Goal: Find specific page/section: Find specific page/section

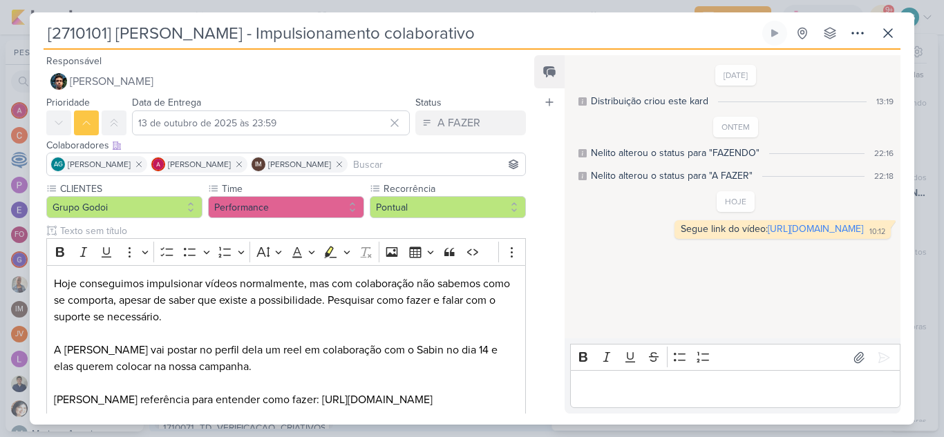
scroll to position [98, 0]
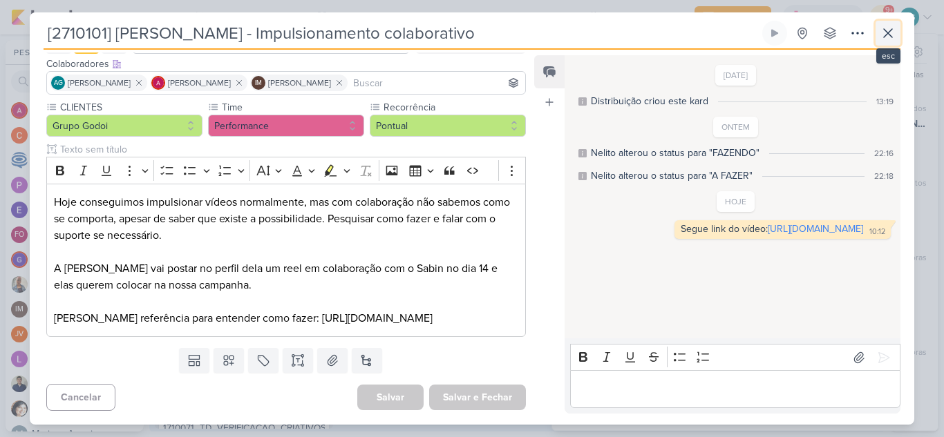
click at [889, 31] on icon at bounding box center [888, 33] width 8 height 8
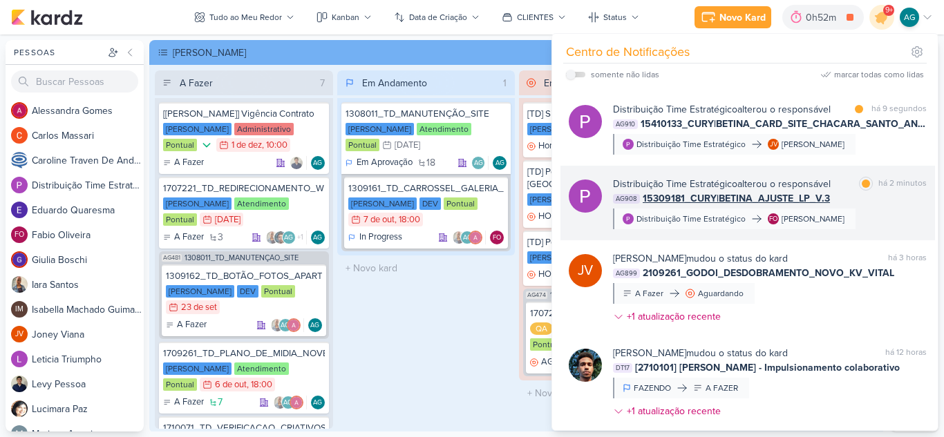
scroll to position [0, 0]
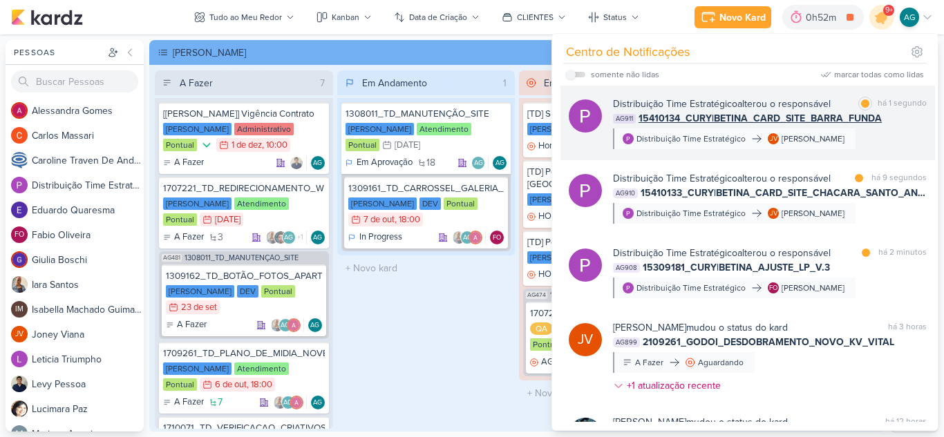
click at [853, 141] on div "Distribuição Time Estratégico alterou o responsável marcar como lida há 1 segun…" at bounding box center [770, 123] width 314 height 53
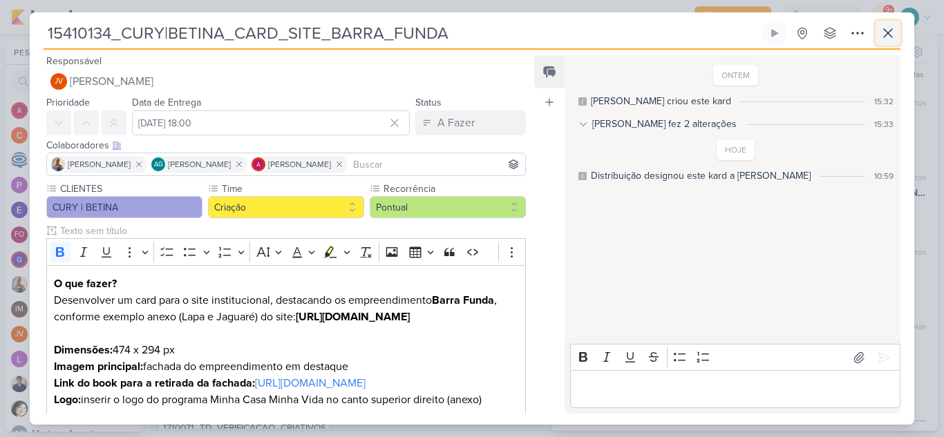
click at [880, 37] on icon at bounding box center [887, 33] width 17 height 17
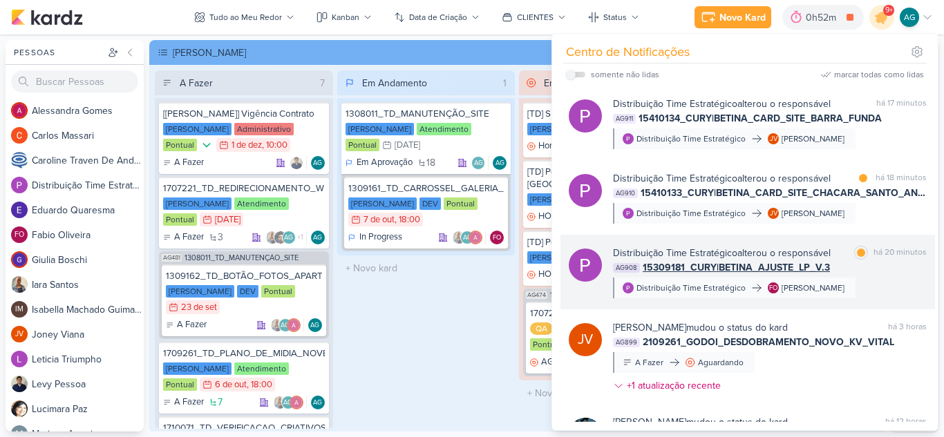
click at [846, 287] on div "Distribuição Time Estratégico alterou o responsável marcar como lida há 20 minu…" at bounding box center [770, 272] width 314 height 53
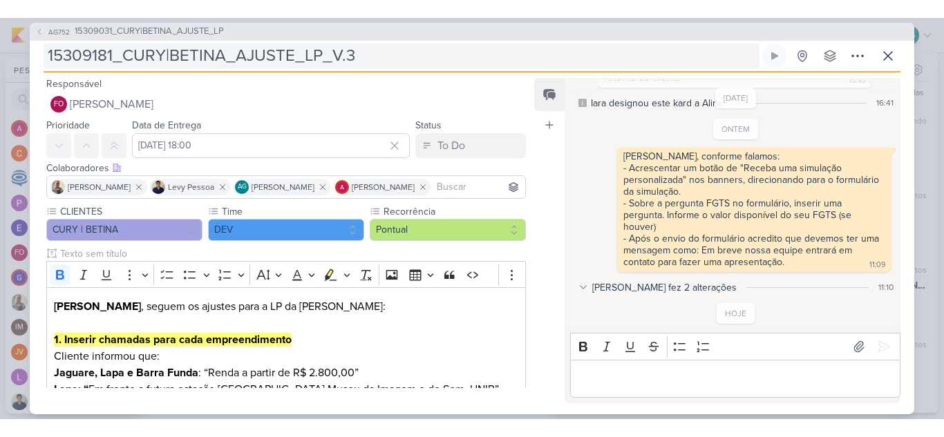
scroll to position [1510, 0]
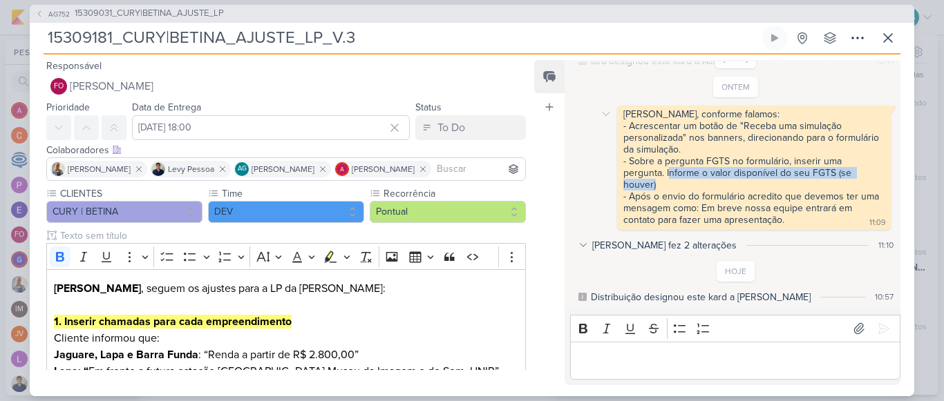
drag, startPoint x: 667, startPoint y: 173, endPoint x: 676, endPoint y: 189, distance: 17.7
click at [676, 189] on div "Fabio, conforme falamos: - Acrescentar um botão de "Receba uma simulação person…" at bounding box center [754, 167] width 268 height 119
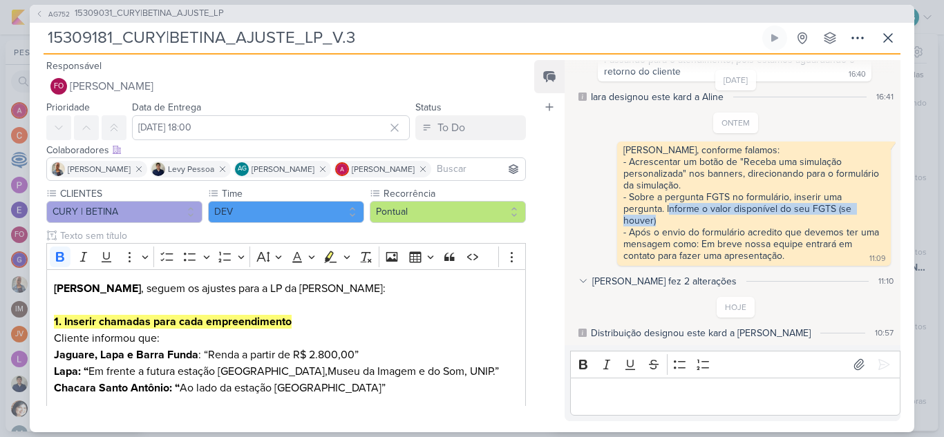
scroll to position [1474, 0]
click at [889, 39] on icon at bounding box center [888, 38] width 8 height 8
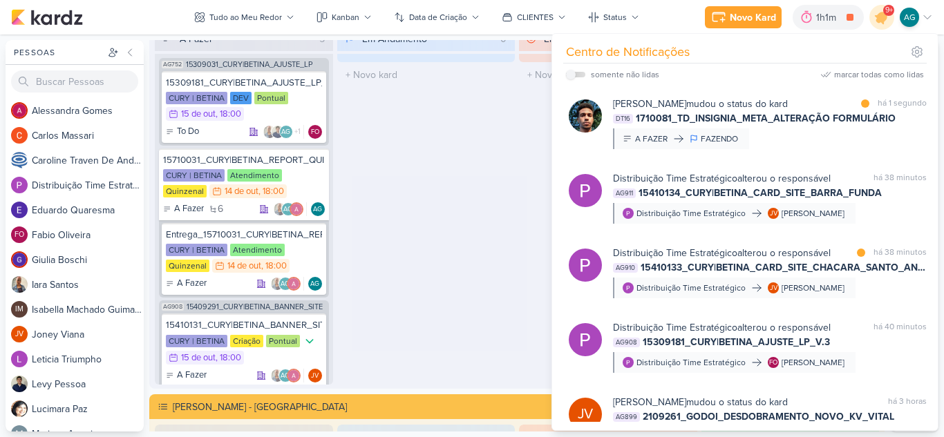
scroll to position [2073, 0]
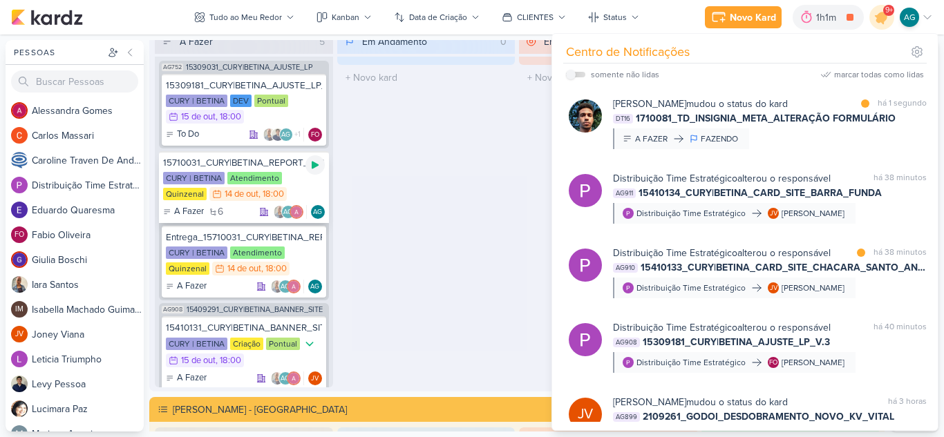
click at [314, 162] on icon at bounding box center [314, 165] width 11 height 11
click at [501, 283] on div "Em Andamento 0 O título do kard deve ter menos que 100 caracteres" at bounding box center [426, 208] width 178 height 359
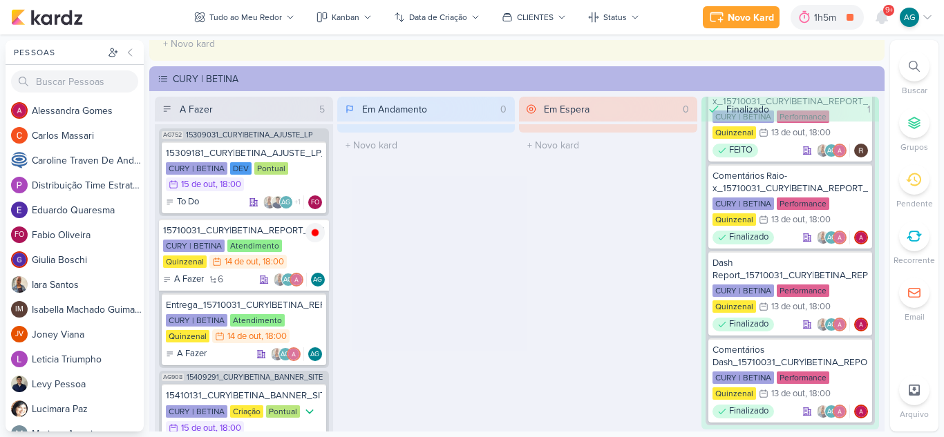
scroll to position [2003, 0]
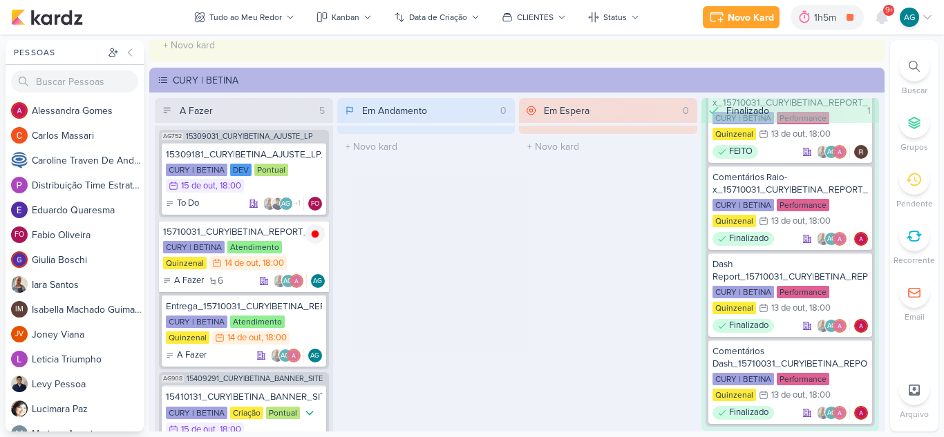
click at [918, 73] on div at bounding box center [914, 66] width 30 height 30
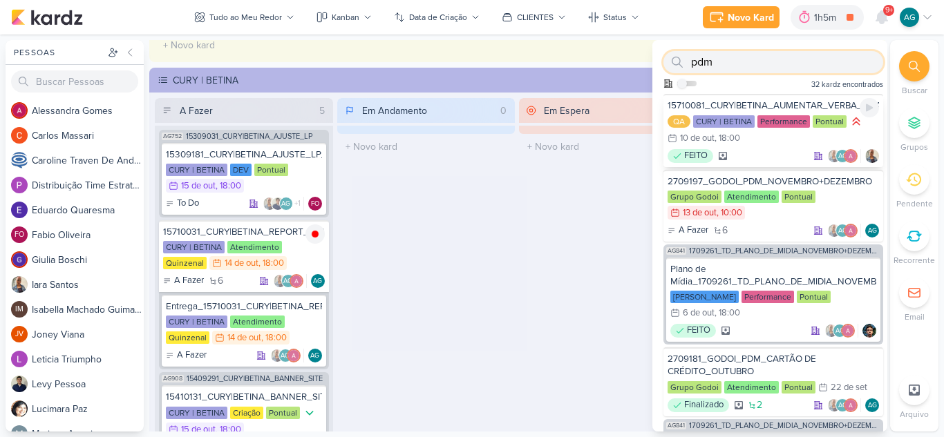
type input "pdm"
click at [781, 102] on div "15710081_CURY|BETINA_AUMENTAR_VERBA_CHACARA_SANTO_ANTONIO" at bounding box center [772, 105] width 211 height 12
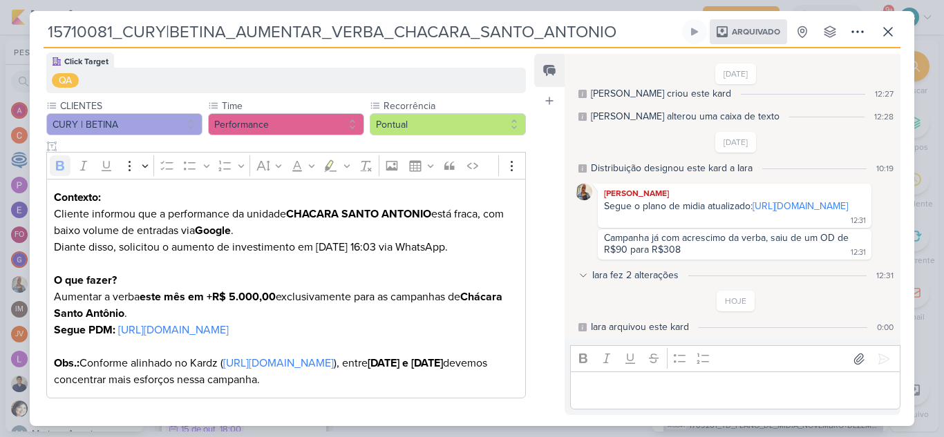
scroll to position [178, 0]
click at [888, 37] on icon at bounding box center [887, 31] width 17 height 17
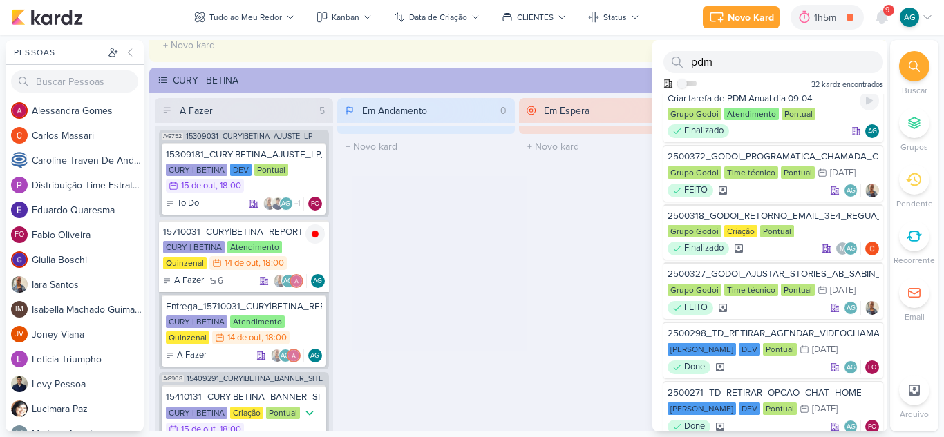
scroll to position [1130, 0]
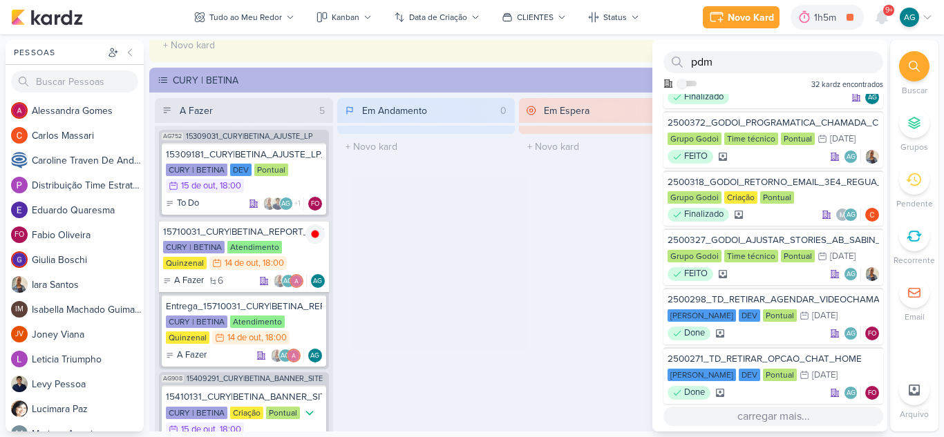
click at [765, 421] on button "carregar mais..." at bounding box center [773, 416] width 220 height 19
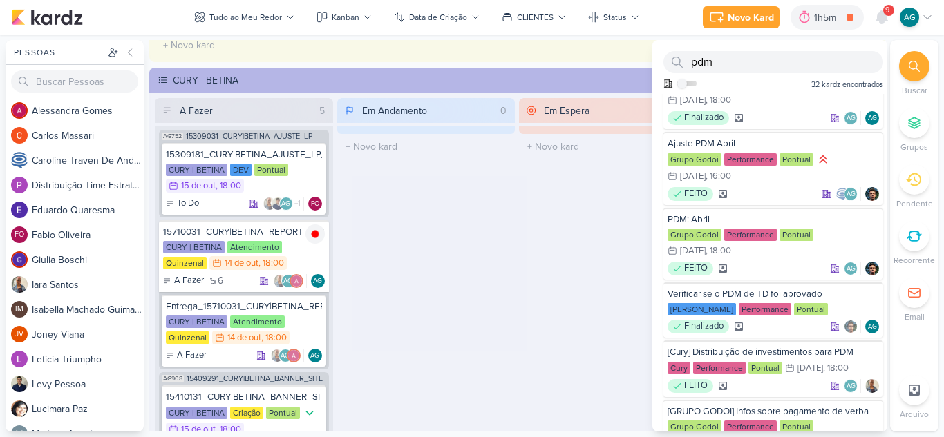
scroll to position [1890, 0]
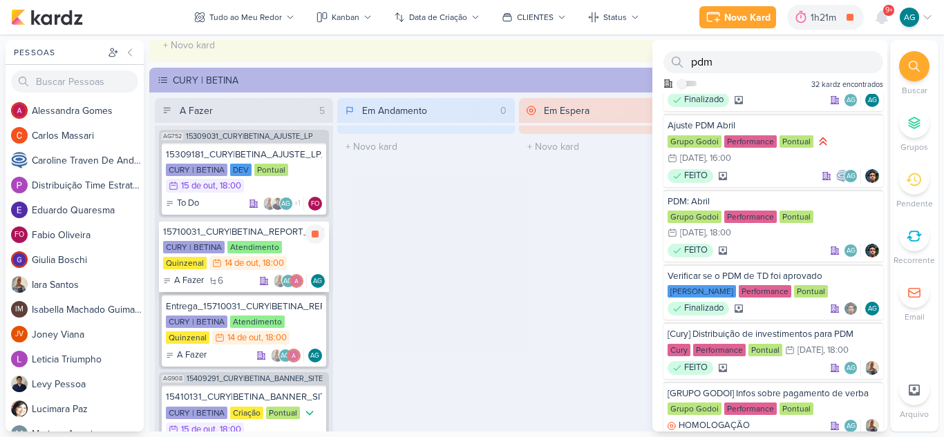
click at [275, 236] on div "15710031_CURY|BETINA_REPORT_QUINZENAL_14.10" at bounding box center [244, 232] width 162 height 12
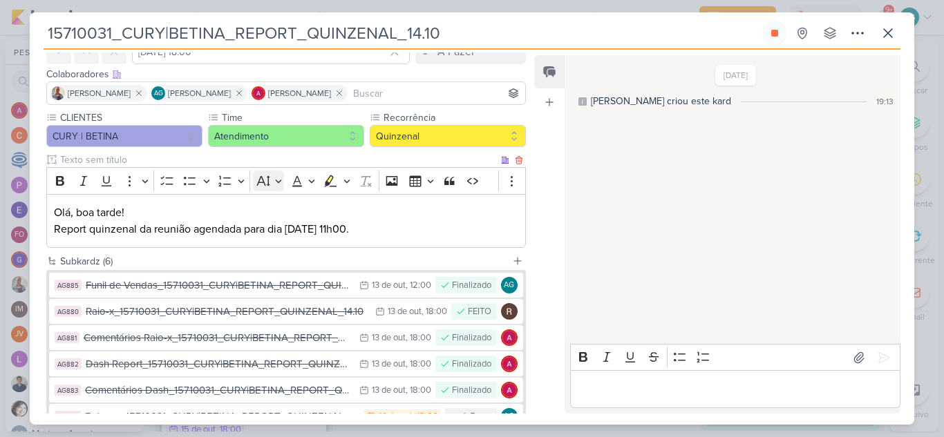
scroll to position [138, 0]
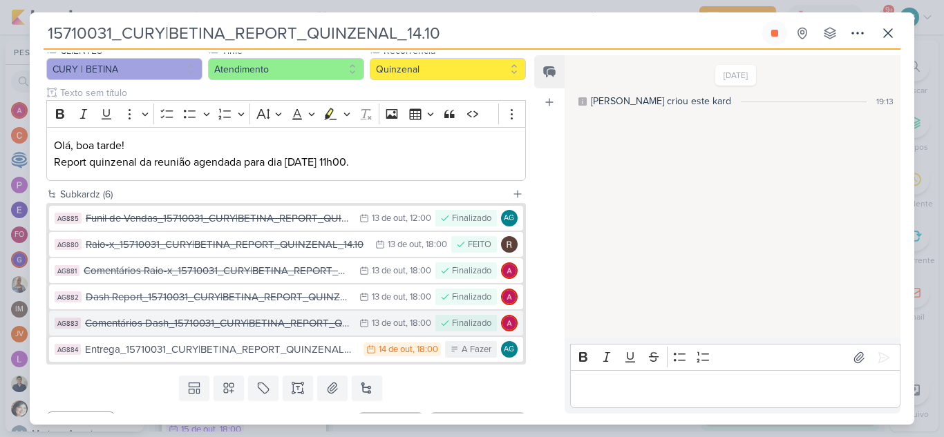
click at [265, 331] on div "Comentários Dash_15710031_CURY|BETINA_REPORT_QUINZENAL_14.10" at bounding box center [218, 324] width 267 height 16
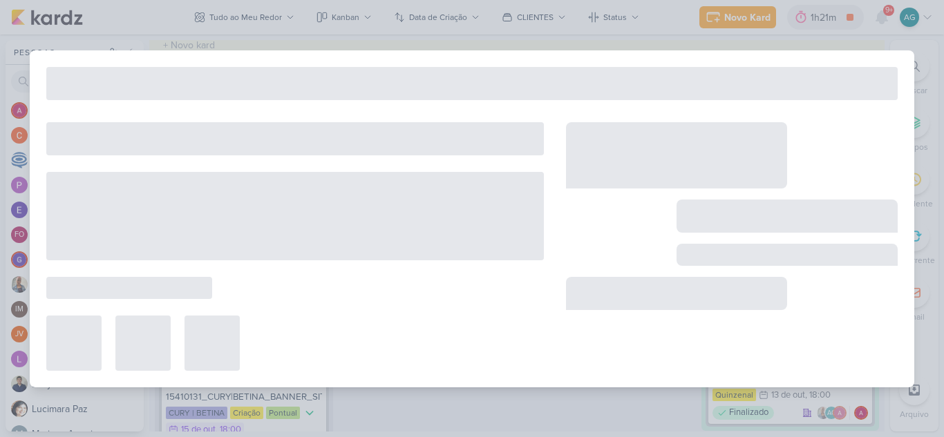
type input "Comentários Dash_15710031_CURY|BETINA_REPORT_QUINZENAL_14.10"
type input "13 de outubro de 2025 às 18:00"
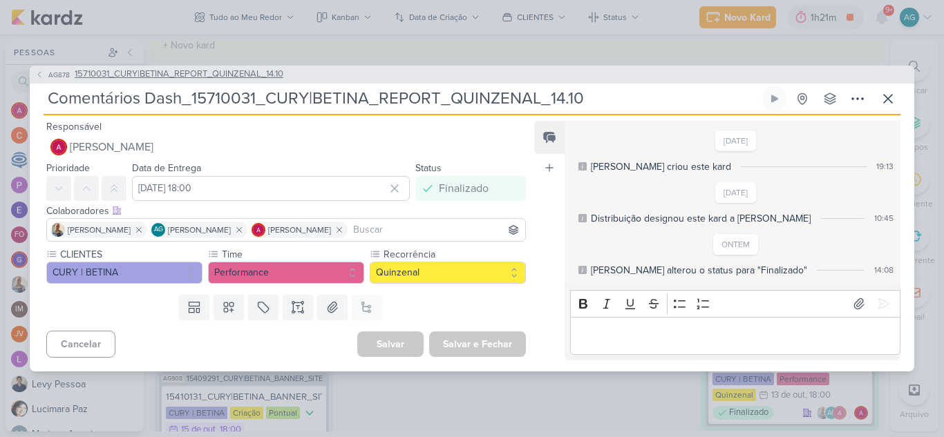
click at [155, 73] on span "15710031_CURY|BETINA_REPORT_QUINZENAL_14.10" at bounding box center [179, 75] width 209 height 14
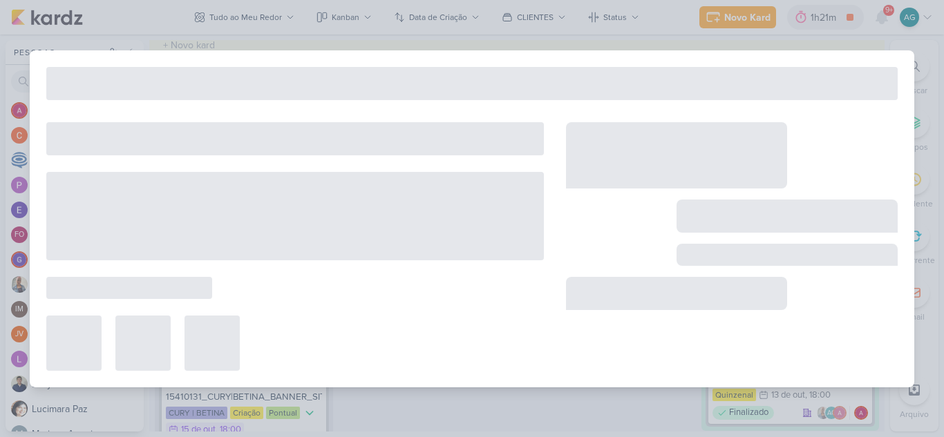
type input "15710031_CURY|BETINA_REPORT_QUINZENAL_14.10"
type input "14 de outubro de 2025 às 18:00"
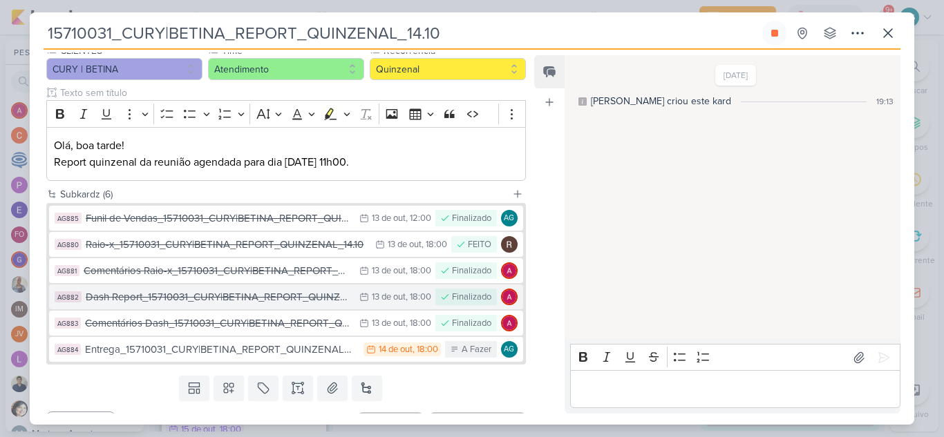
click at [218, 303] on div "Dash Report_15710031_CURY|BETINA_REPORT_QUINZENAL_14.10" at bounding box center [219, 297] width 267 height 16
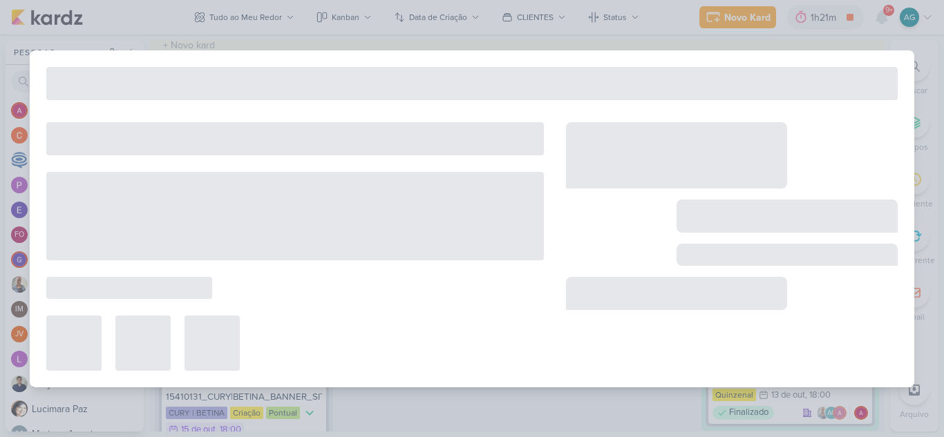
type input "Dash Report_15710031_CURY|BETINA_REPORT_QUINZENAL_14.10"
type input "13 de outubro de 2025 às 18:00"
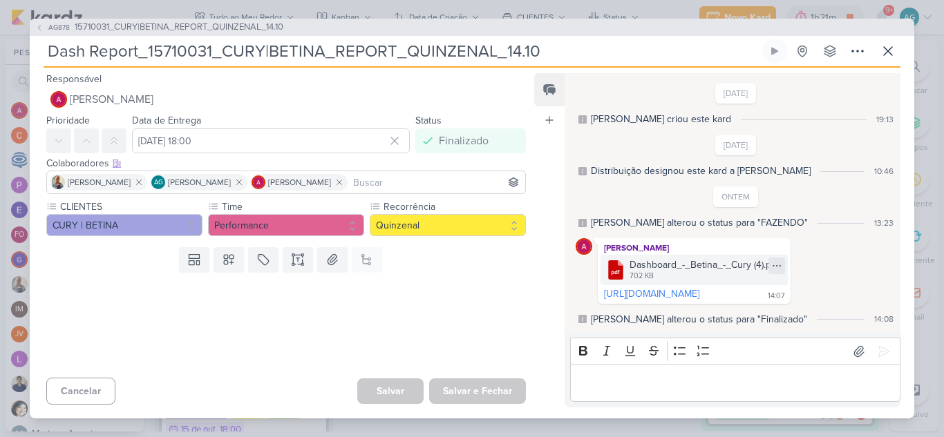
click at [782, 261] on icon at bounding box center [776, 265] width 11 height 11
click at [788, 305] on div "Baixar" at bounding box center [786, 306] width 26 height 15
click at [258, 26] on span "15710031_CURY|BETINA_REPORT_QUINZENAL_14.10" at bounding box center [179, 28] width 209 height 14
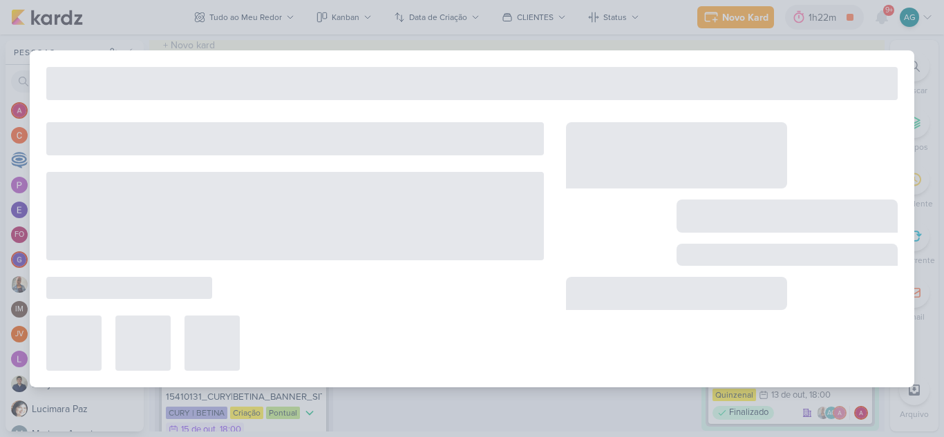
type input "15710031_CURY|BETINA_REPORT_QUINZENAL_14.10"
type input "14 de outubro de 2025 às 18:00"
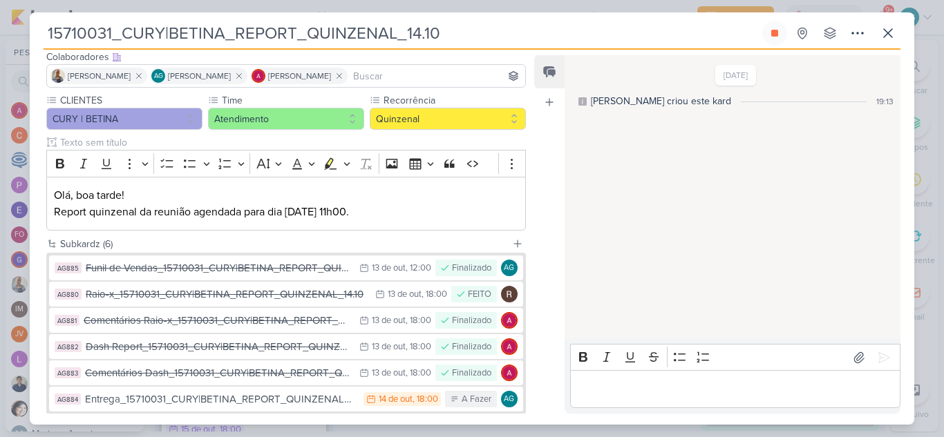
scroll to position [166, 0]
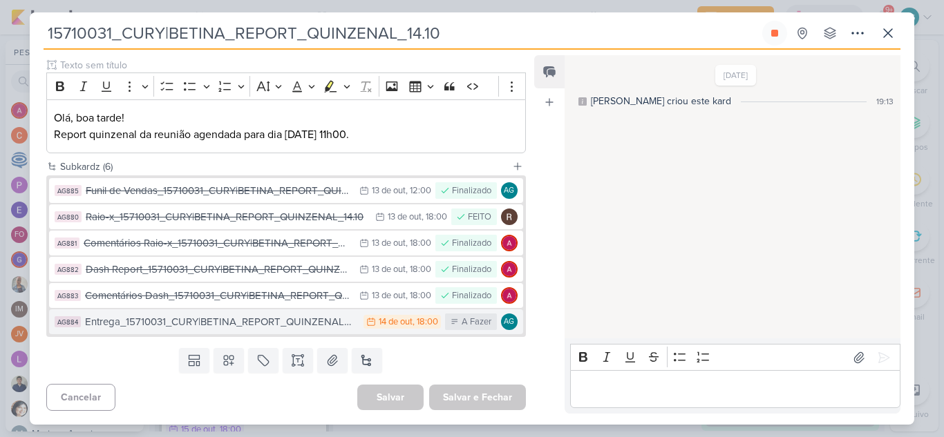
click at [279, 330] on div "Entrega_15710031_CURY|BETINA_REPORT_QUINZENAL_14.10" at bounding box center [221, 322] width 272 height 16
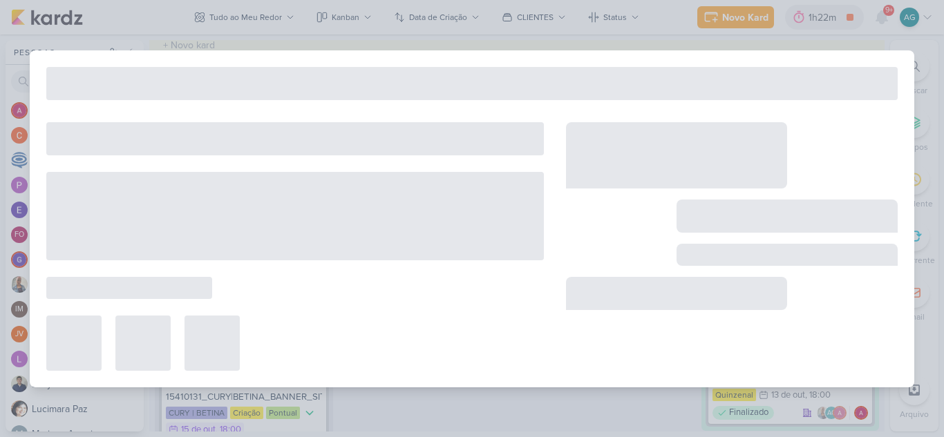
type input "Entrega_15710031_CURY|BETINA_REPORT_QUINZENAL_14.10"
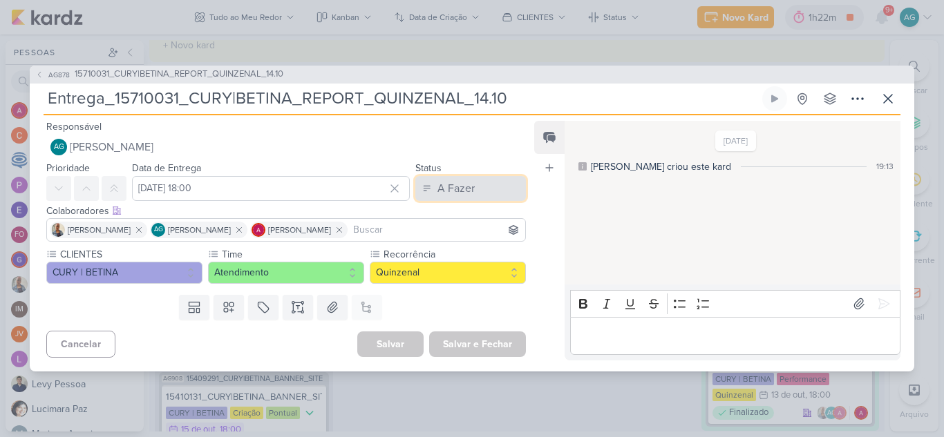
click at [461, 190] on div "A Fazer" at bounding box center [455, 188] width 37 height 17
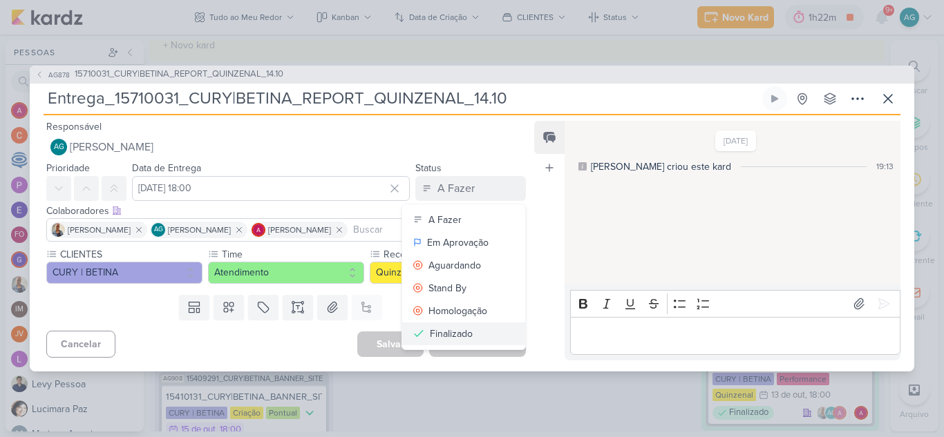
click at [446, 334] on div "Finalizado" at bounding box center [451, 334] width 43 height 15
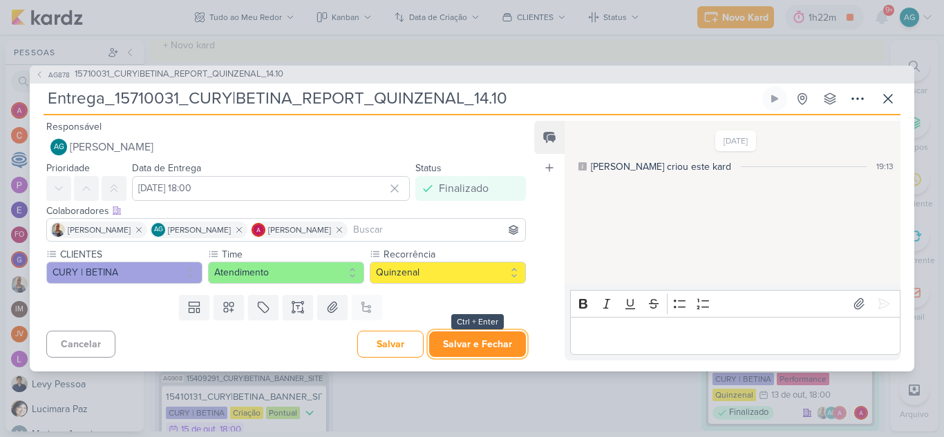
click at [461, 350] on button "Salvar e Fechar" at bounding box center [477, 345] width 97 height 26
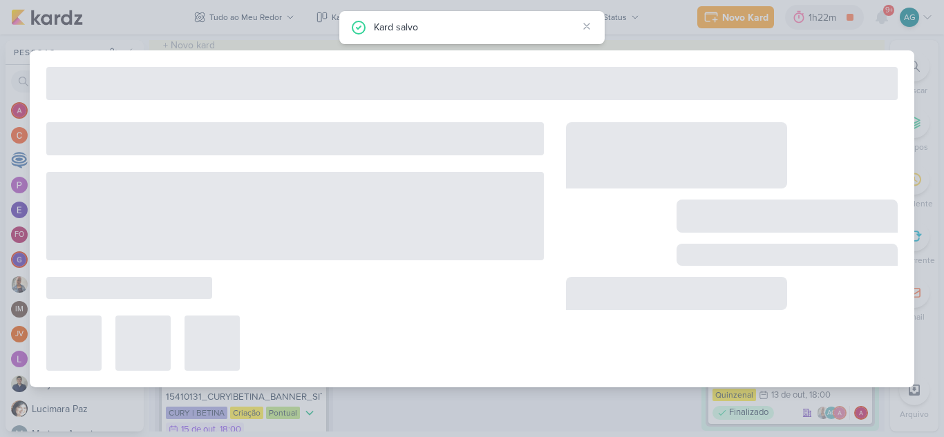
type input "15710031_CURY|BETINA_REPORT_QUINZENAL_14.10"
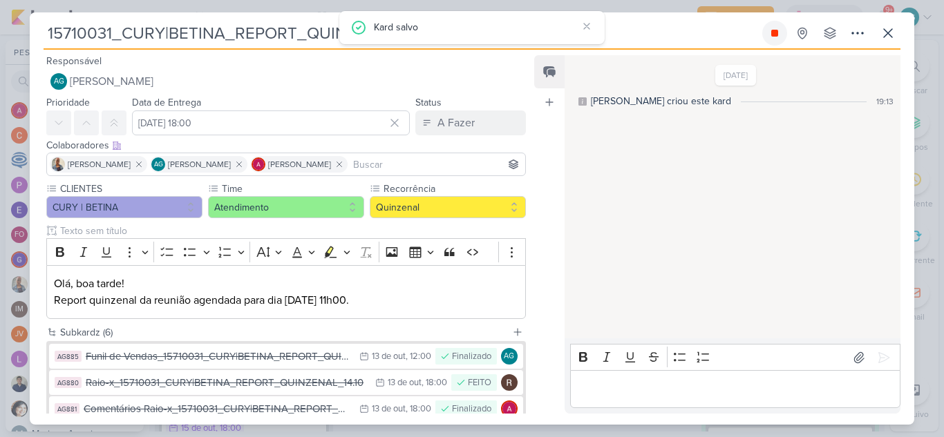
click at [772, 31] on icon at bounding box center [774, 33] width 7 height 7
click at [473, 125] on button "A Fazer" at bounding box center [470, 123] width 111 height 25
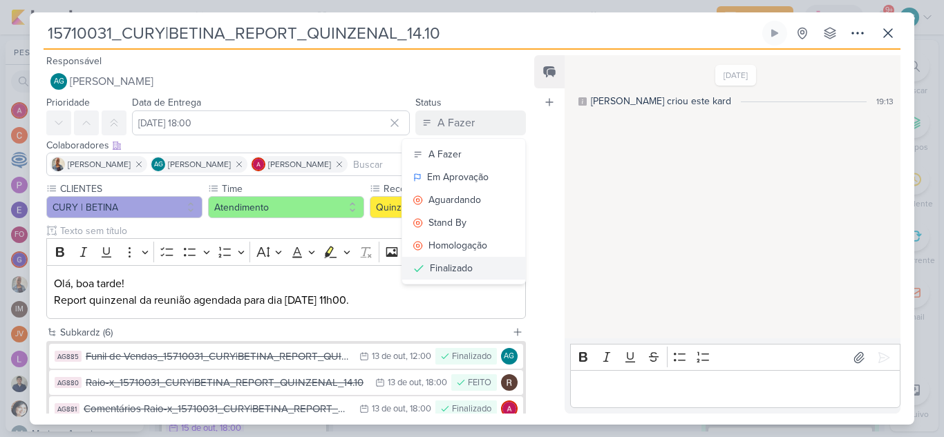
click at [477, 265] on button "Finalizado" at bounding box center [463, 268] width 123 height 23
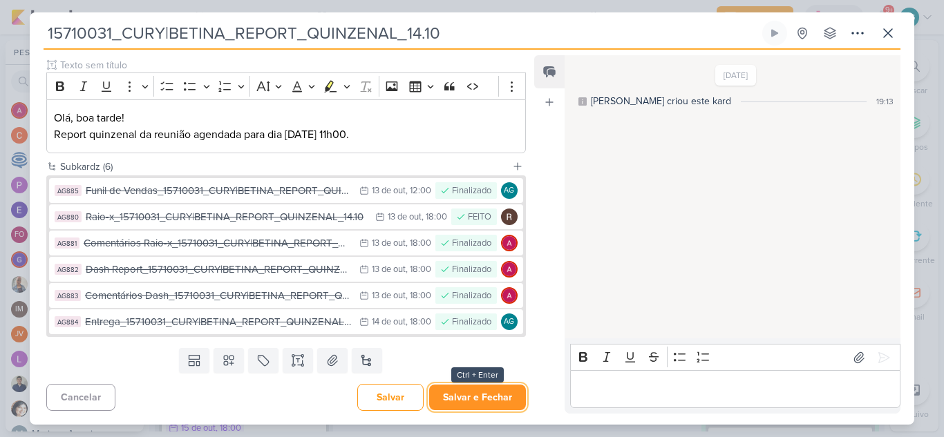
click at [491, 402] on button "Salvar e Fechar" at bounding box center [477, 398] width 97 height 26
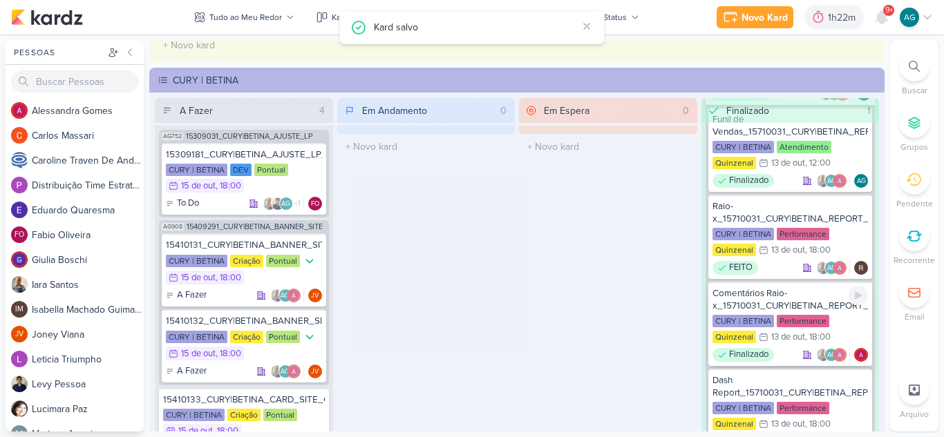
scroll to position [0, 0]
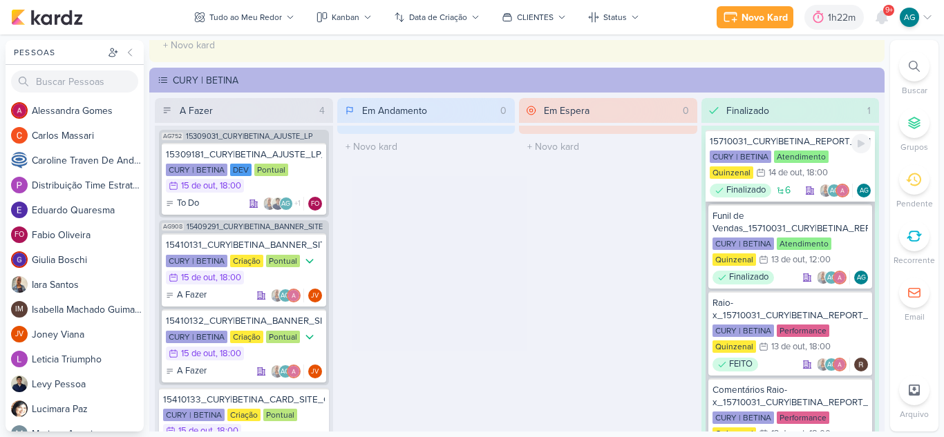
click at [808, 143] on div "15710031_CURY|BETINA_REPORT_QUINZENAL_14.10" at bounding box center [791, 141] width 162 height 12
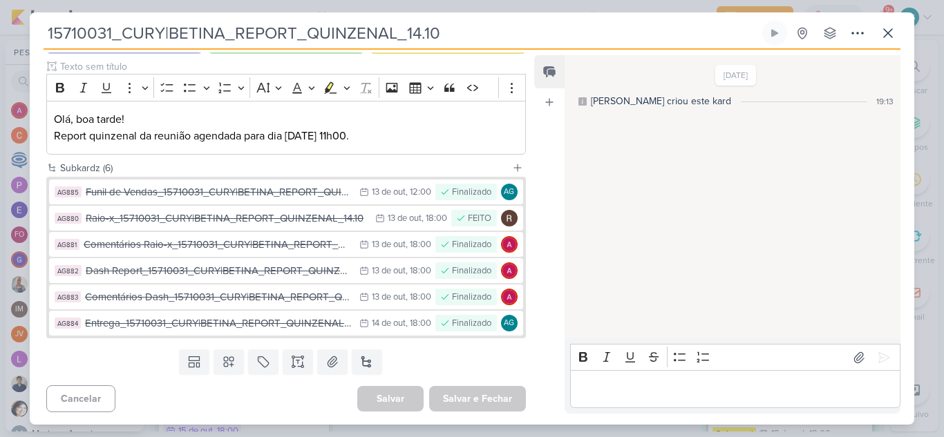
drag, startPoint x: 475, startPoint y: 28, endPoint x: 0, endPoint y: 27, distance: 474.6
click at [0, 27] on div "15710031_CURY|BETINA_REPORT_QUINZENAL_14.10 Criado por mim" at bounding box center [472, 218] width 944 height 437
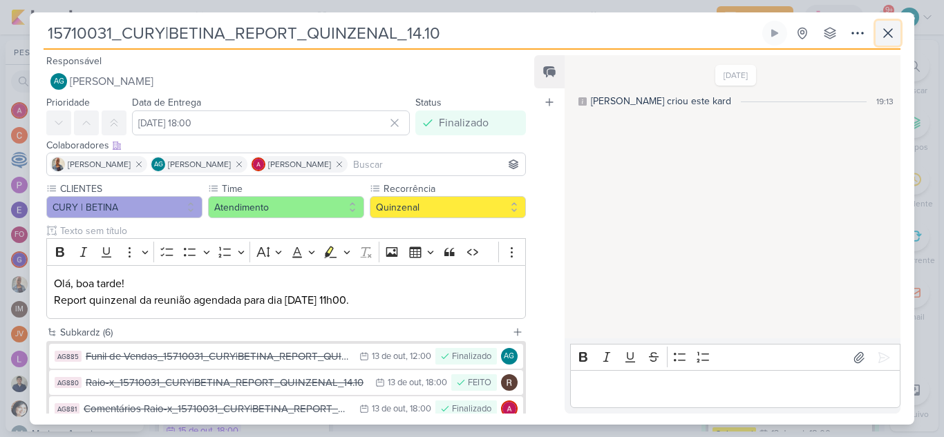
click at [896, 30] on button at bounding box center [887, 33] width 25 height 25
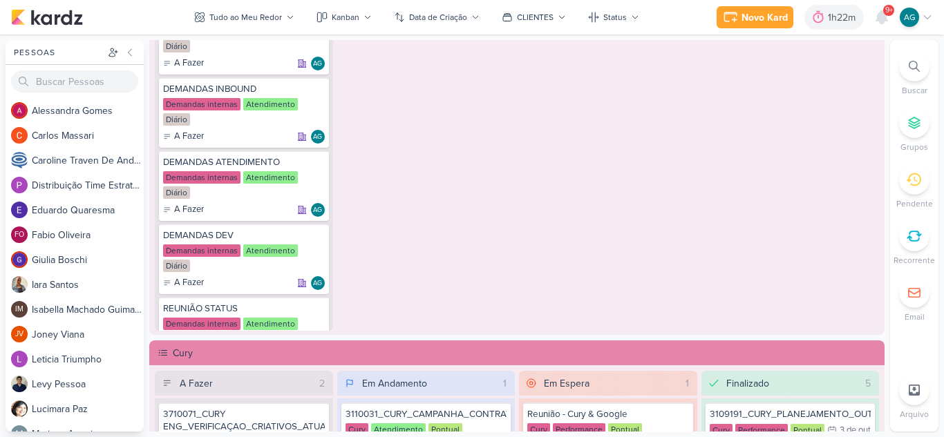
scroll to position [829, 0]
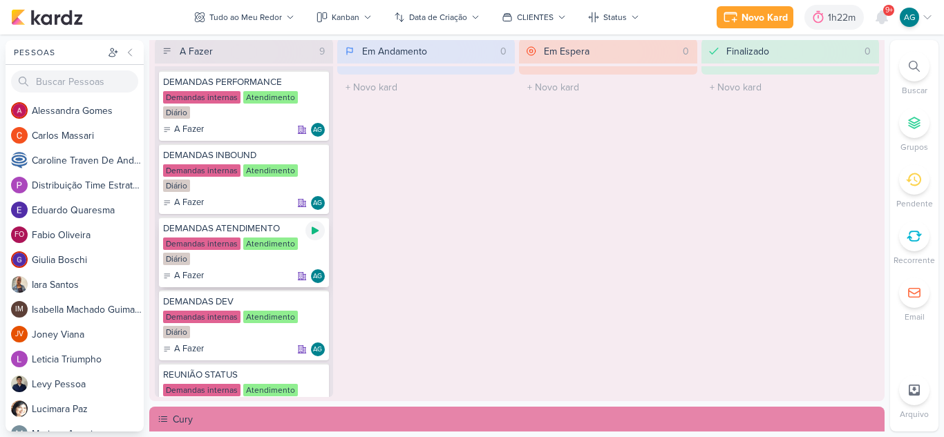
click at [320, 234] on div at bounding box center [314, 230] width 19 height 19
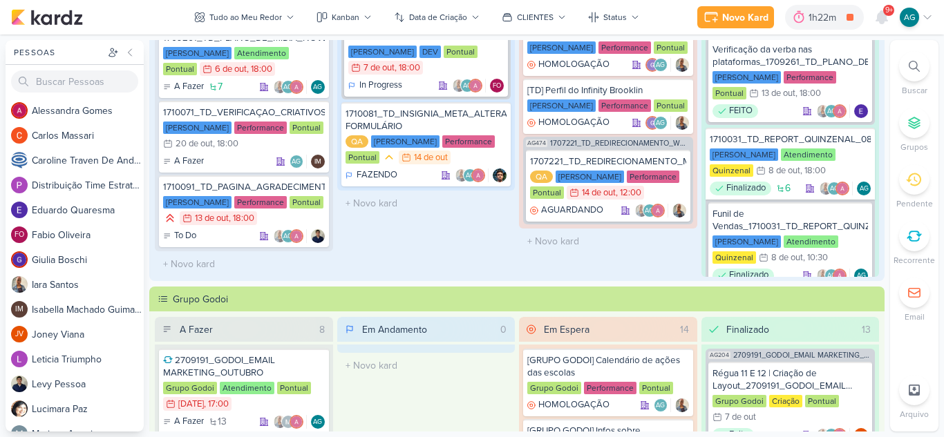
scroll to position [0, 0]
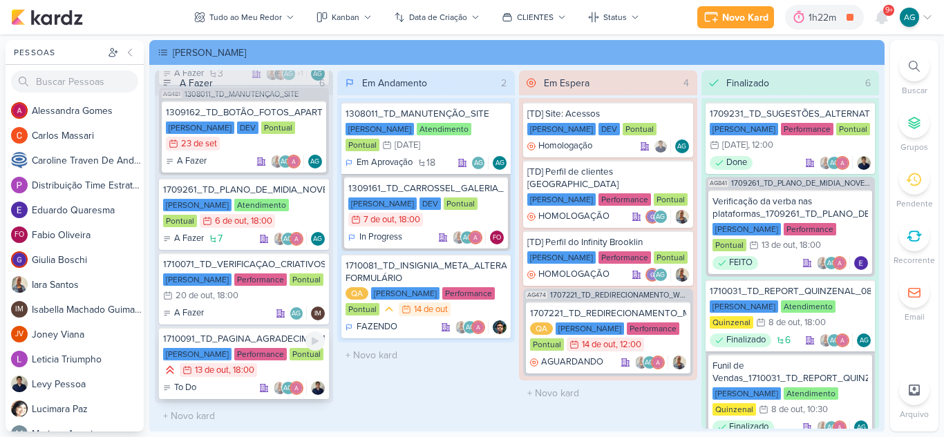
click at [241, 339] on div "1710091_TD_PAGINA_AGRADECIMENTO_FORMULARIO_GOOGLE" at bounding box center [244, 339] width 162 height 12
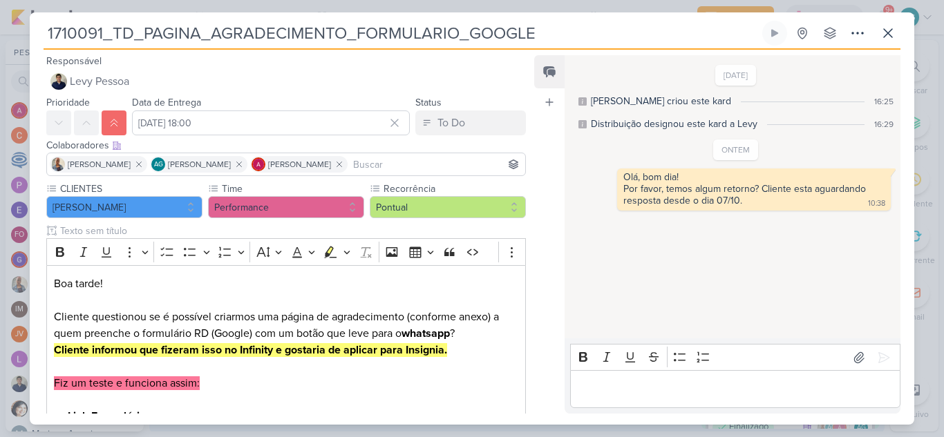
click at [702, 391] on p "Editor editing area: main" at bounding box center [735, 389] width 316 height 17
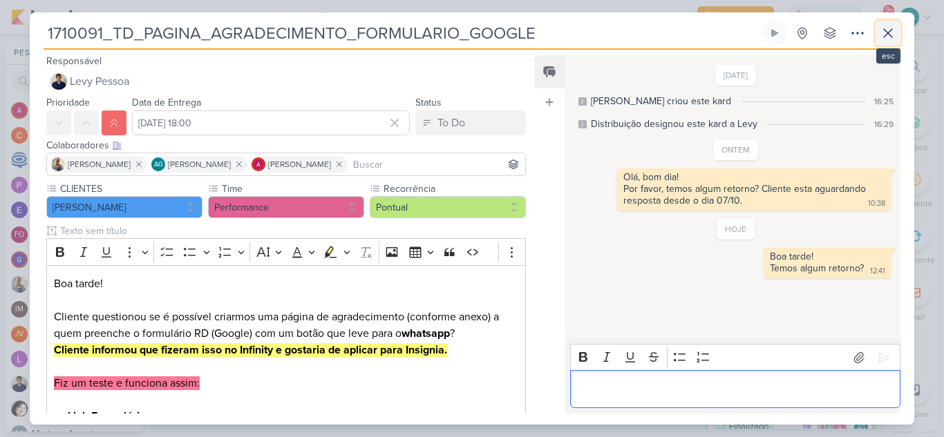
click at [891, 39] on icon at bounding box center [887, 33] width 17 height 17
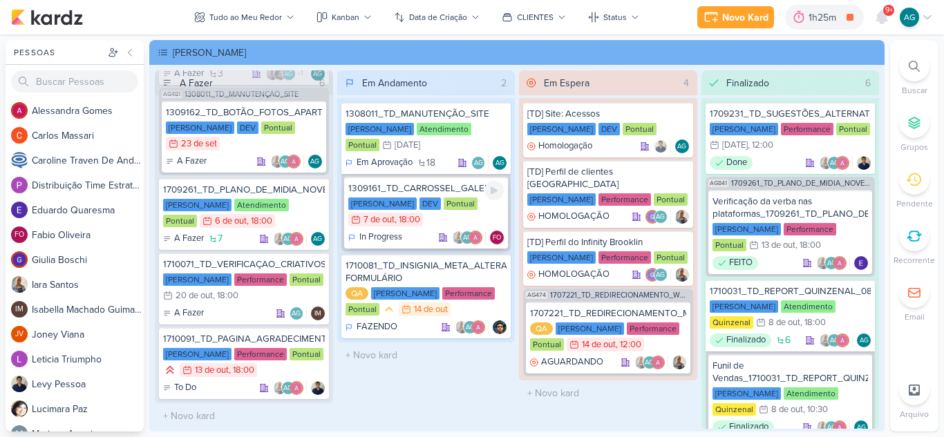
click at [429, 187] on div "1309161_TD_CARROSSEL_GALERIA_DOS_PRODUTOS" at bounding box center [426, 188] width 156 height 12
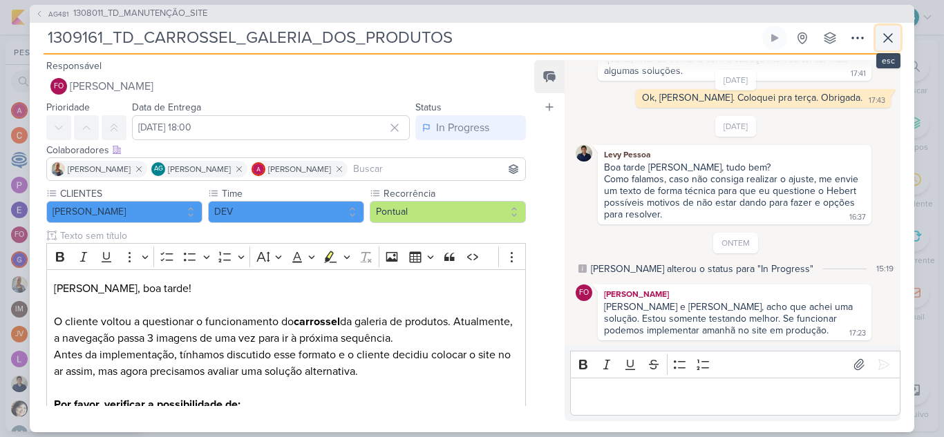
click at [888, 41] on icon at bounding box center [887, 38] width 17 height 17
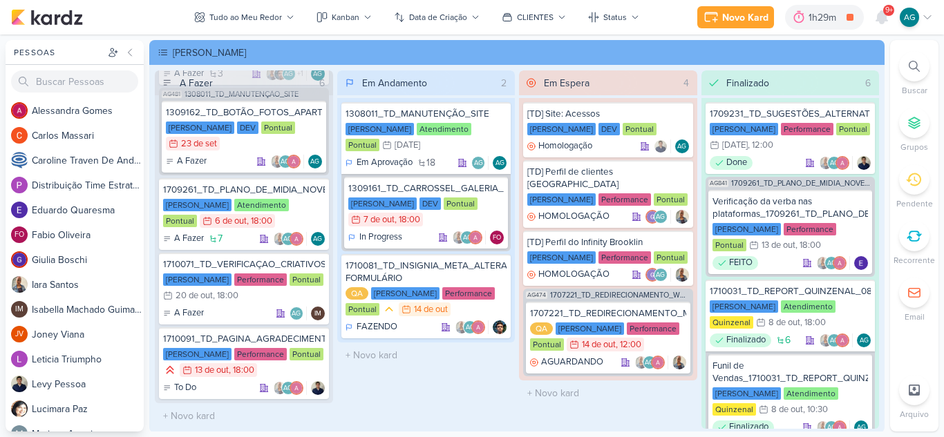
click at [919, 70] on icon at bounding box center [913, 66] width 11 height 11
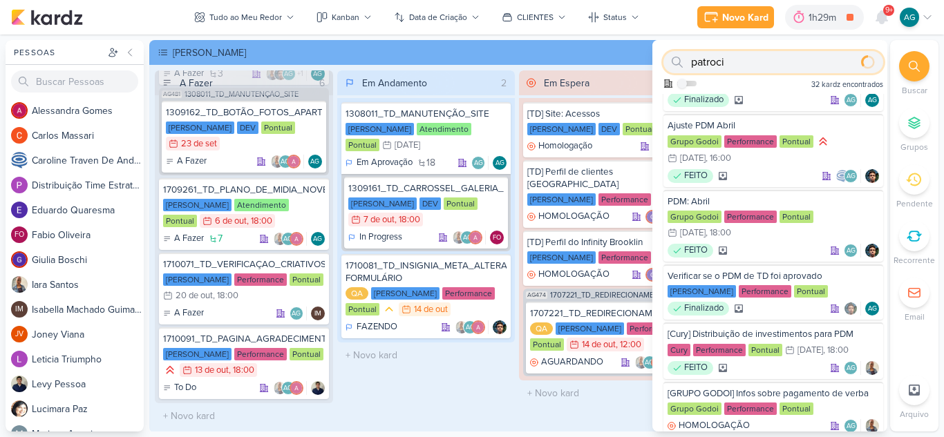
type input "patroci"
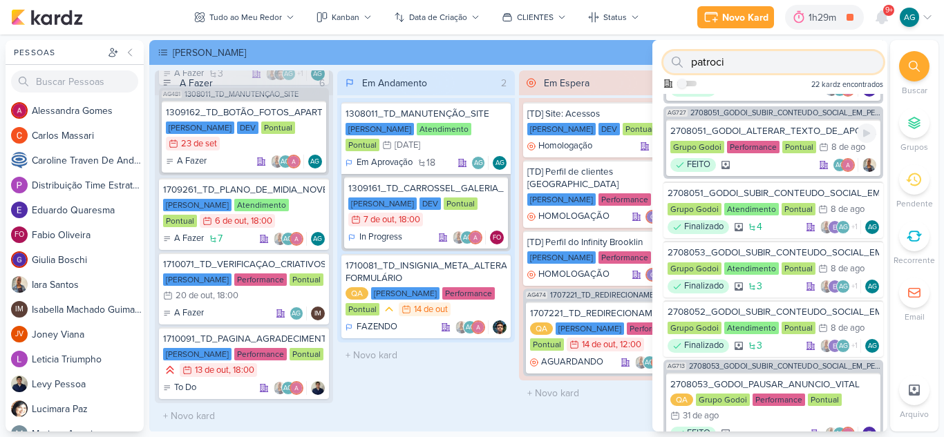
scroll to position [691, 0]
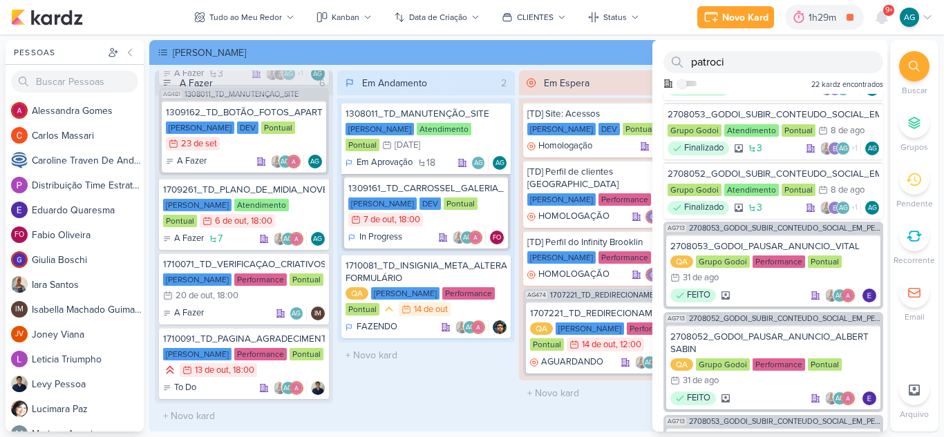
click at [909, 72] on div at bounding box center [914, 66] width 30 height 30
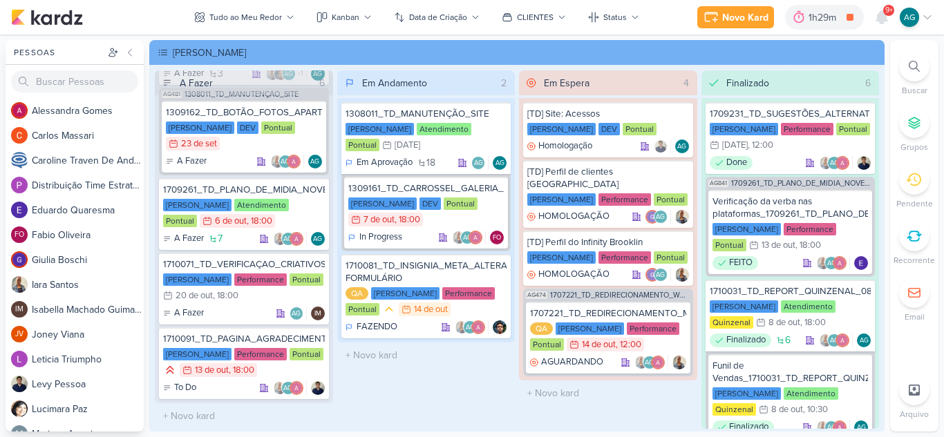
click at [926, 15] on icon at bounding box center [927, 17] width 11 height 11
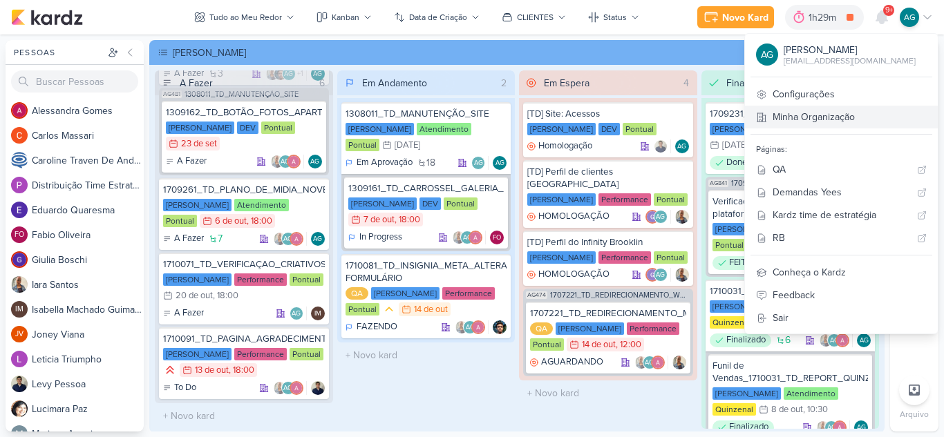
click at [815, 123] on link "Minha Organização" at bounding box center [841, 117] width 193 height 23
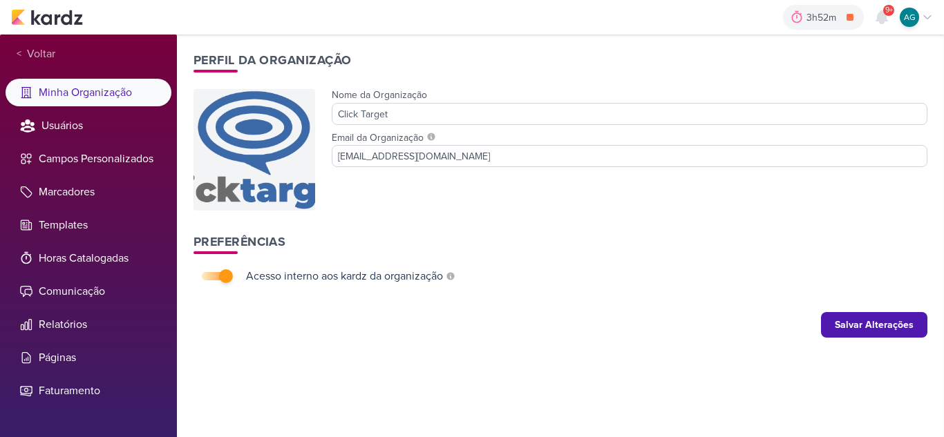
click at [926, 15] on icon at bounding box center [927, 17] width 11 height 11
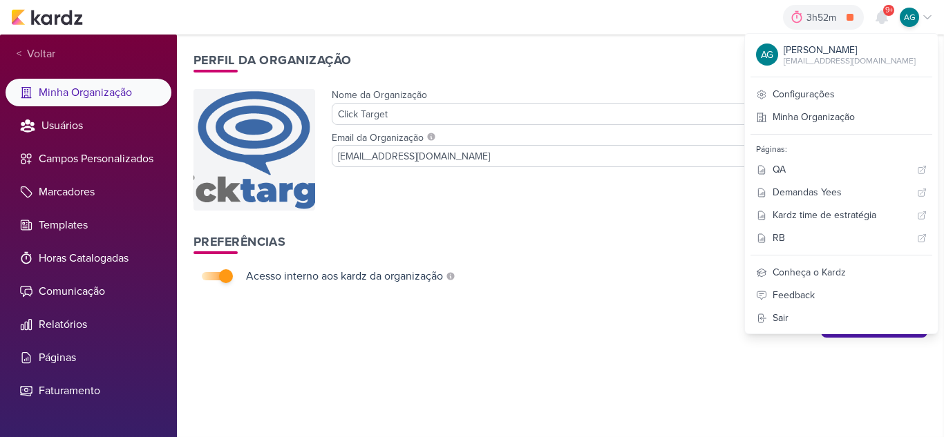
click at [651, 251] on h1 "Preferências" at bounding box center [560, 242] width 734 height 19
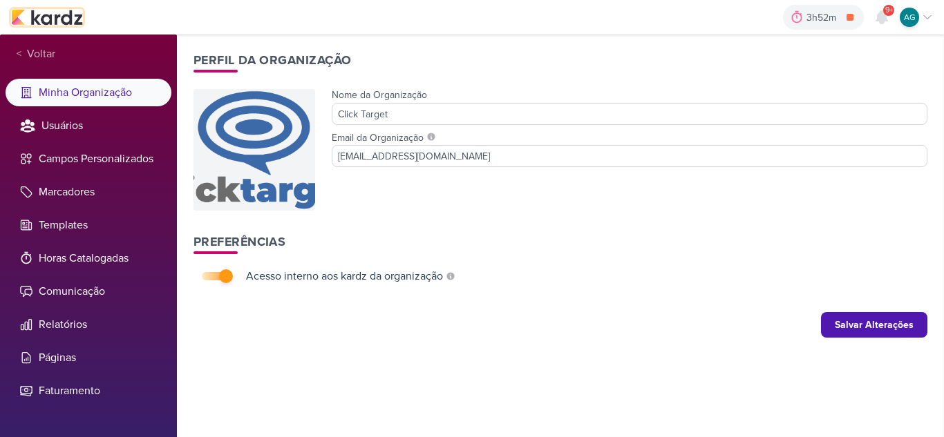
click at [67, 21] on img at bounding box center [47, 17] width 72 height 17
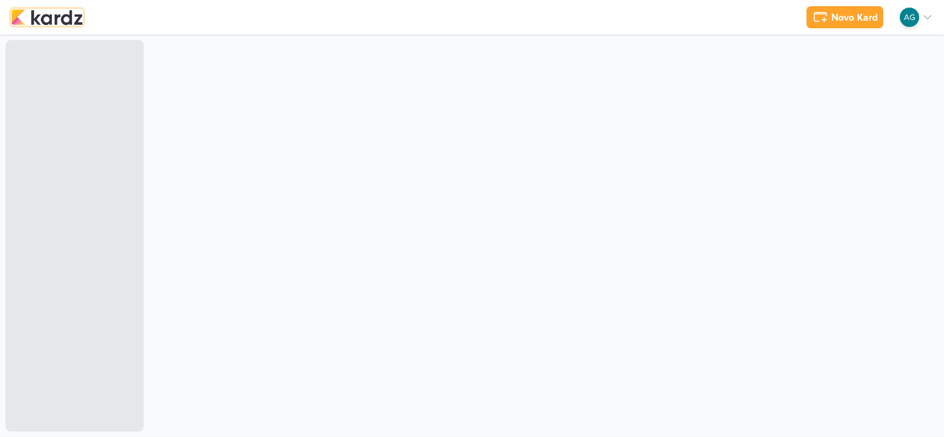
click at [33, 14] on img at bounding box center [47, 17] width 72 height 17
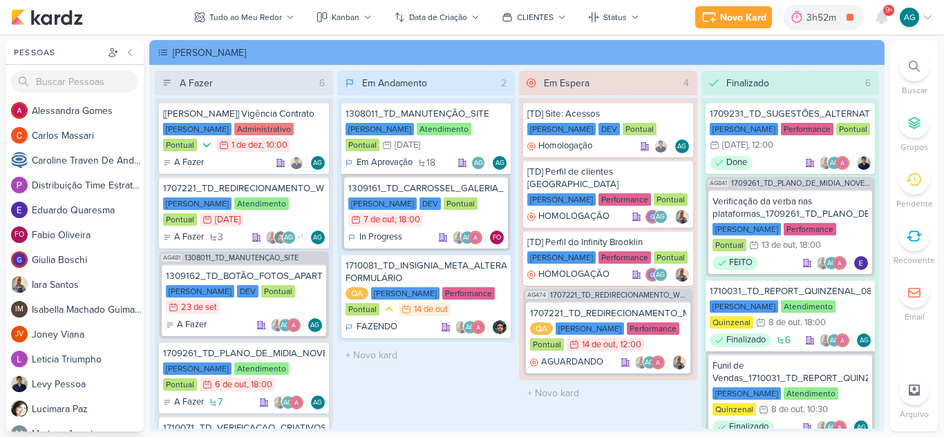
click at [911, 69] on icon at bounding box center [913, 66] width 11 height 11
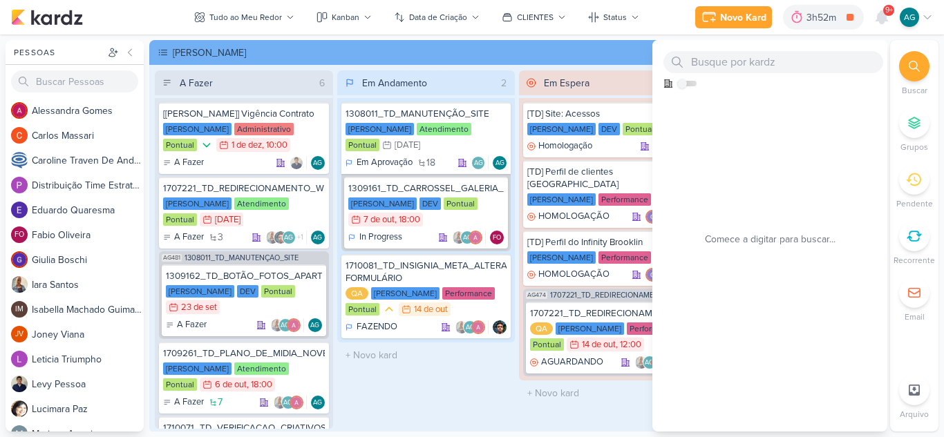
click at [911, 69] on icon at bounding box center [913, 66] width 11 height 11
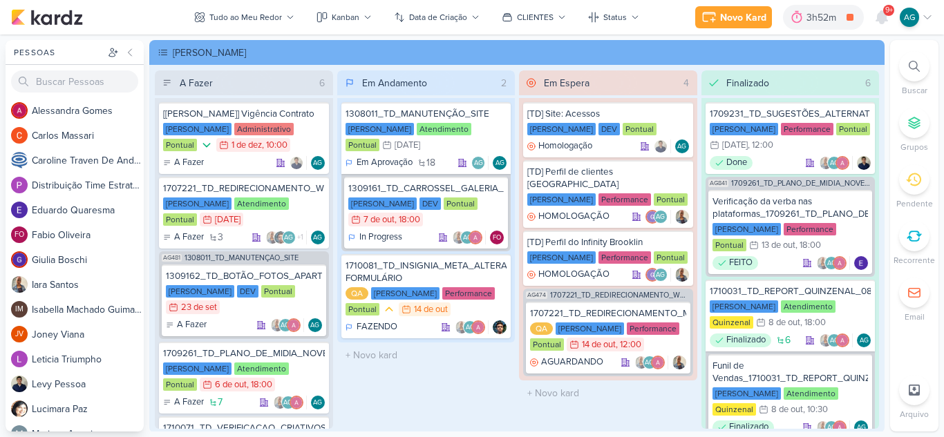
click at [922, 122] on div at bounding box center [914, 123] width 30 height 30
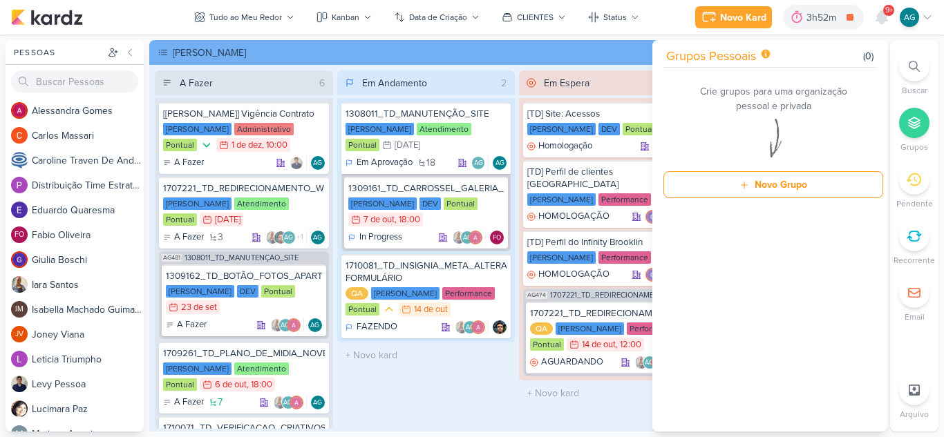
click at [917, 117] on icon at bounding box center [914, 123] width 14 height 14
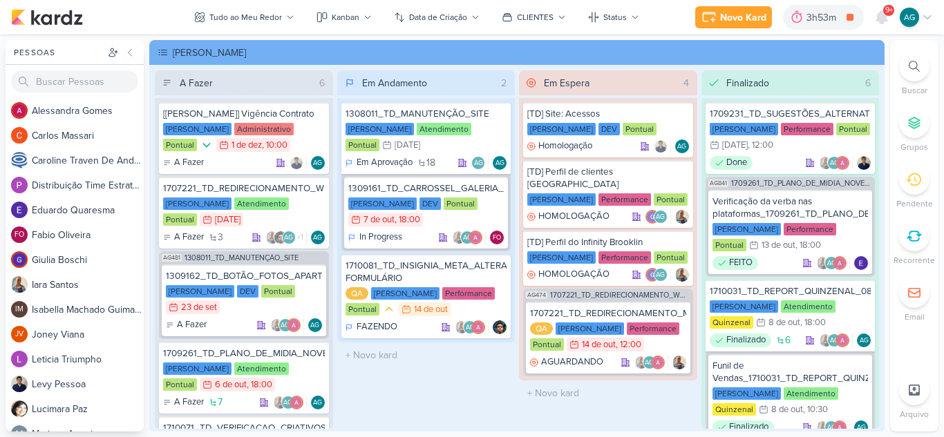
click at [917, 71] on icon at bounding box center [913, 66] width 11 height 11
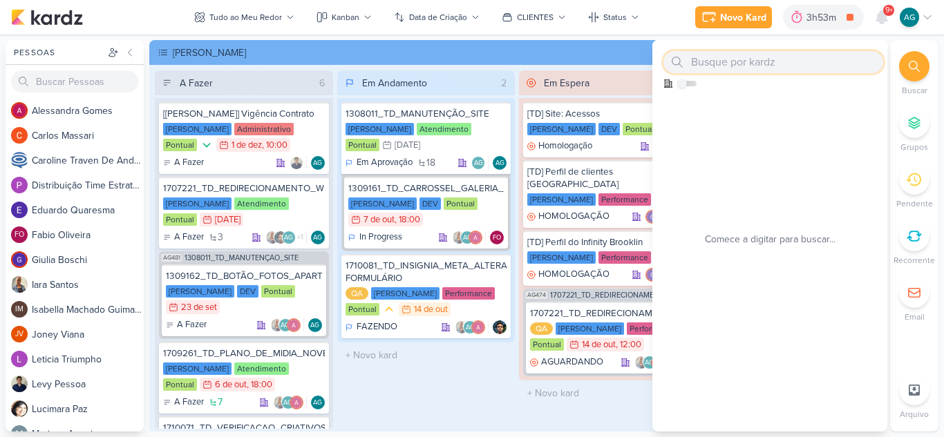
click at [811, 64] on input "text" at bounding box center [773, 62] width 220 height 22
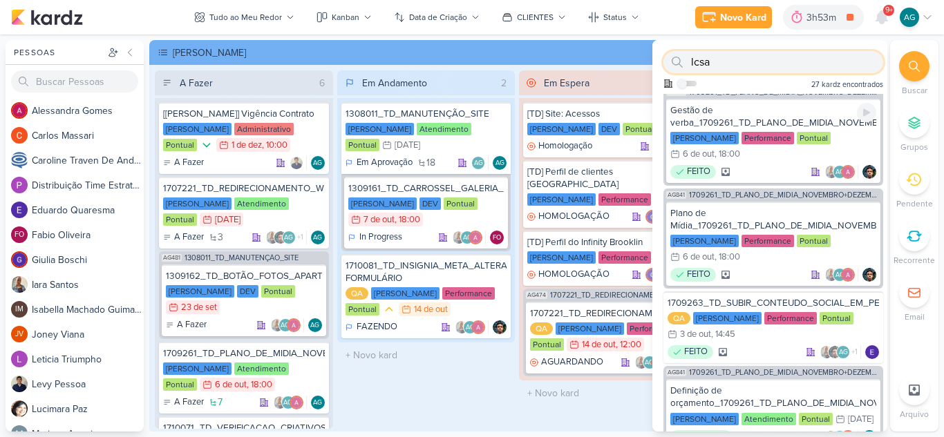
scroll to position [276, 0]
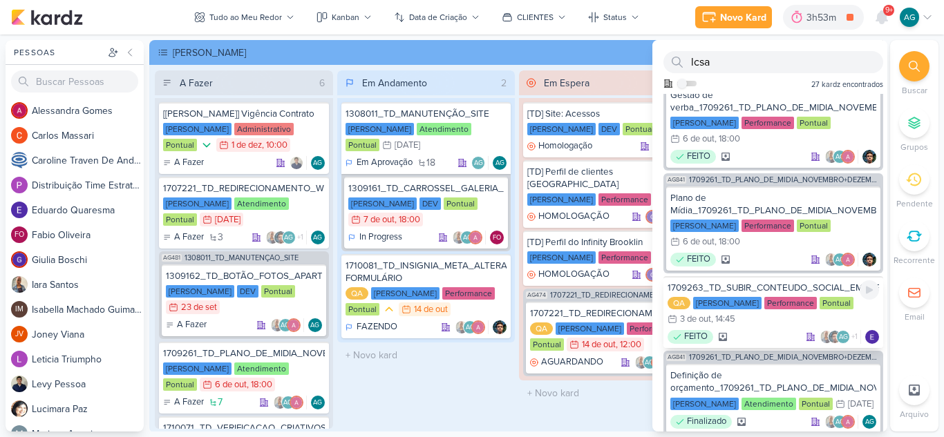
click at [779, 285] on div "1709263_TD_SUBIR_CONTEUDO_SOCIAL_EM_PERFORMANCE_LCSA" at bounding box center [772, 288] width 211 height 12
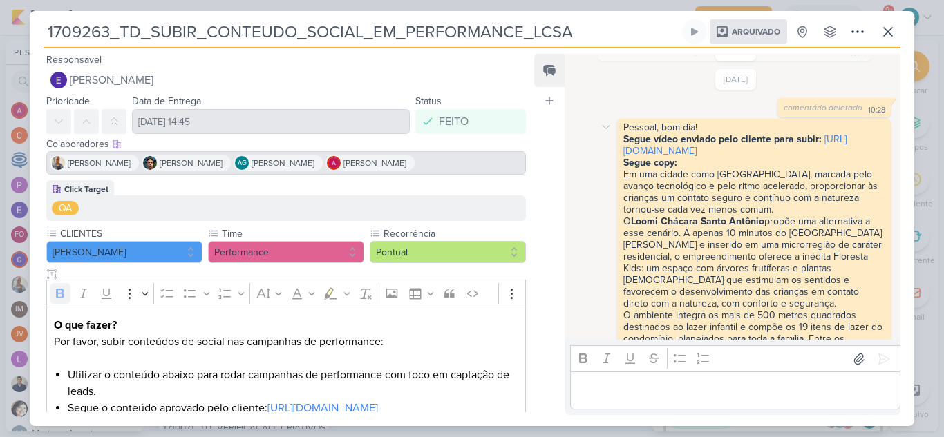
scroll to position [658, 0]
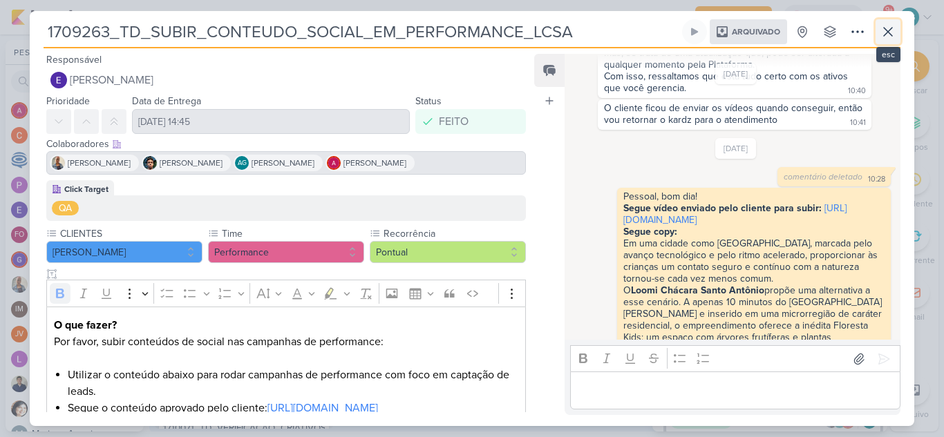
click at [888, 30] on icon at bounding box center [887, 31] width 17 height 17
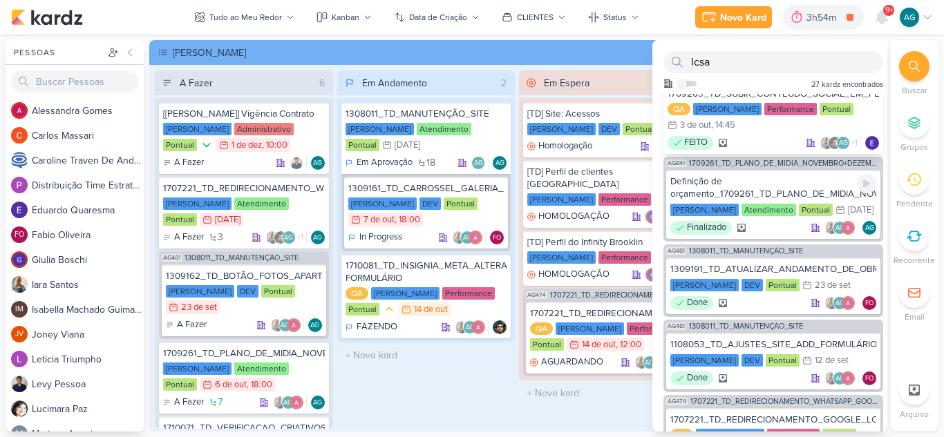
scroll to position [484, 0]
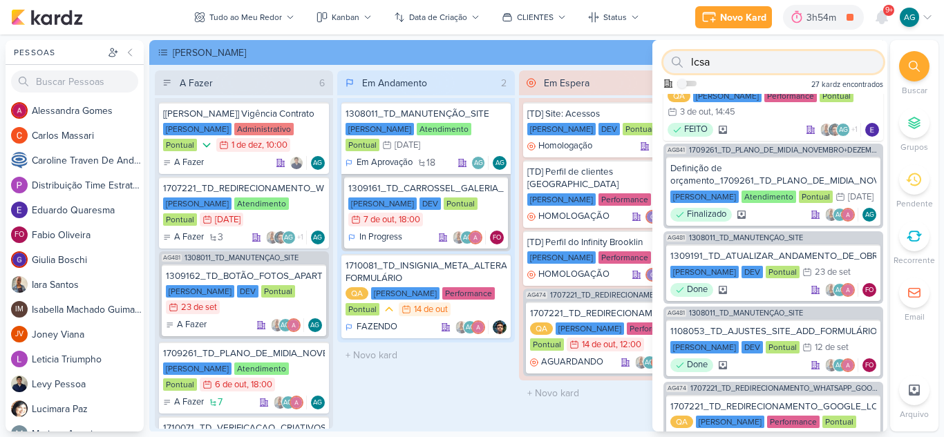
drag, startPoint x: 721, startPoint y: 61, endPoint x: 668, endPoint y: 58, distance: 53.3
click at [668, 58] on div "lcsa" at bounding box center [773, 62] width 220 height 22
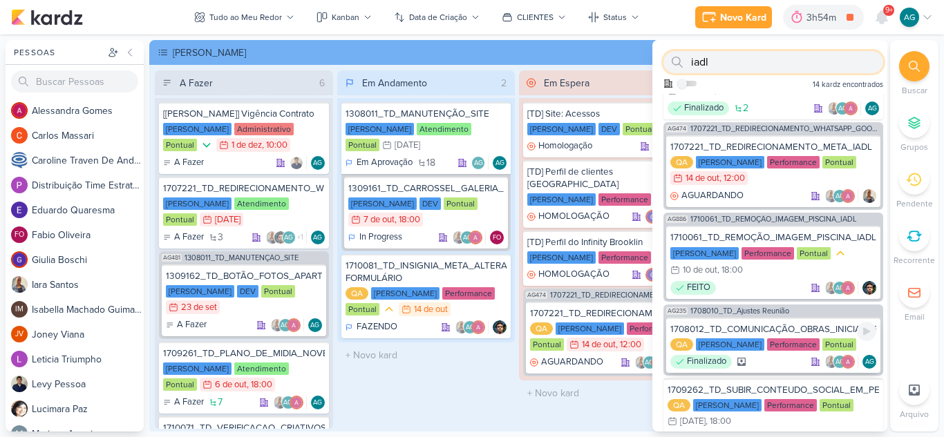
scroll to position [207, 0]
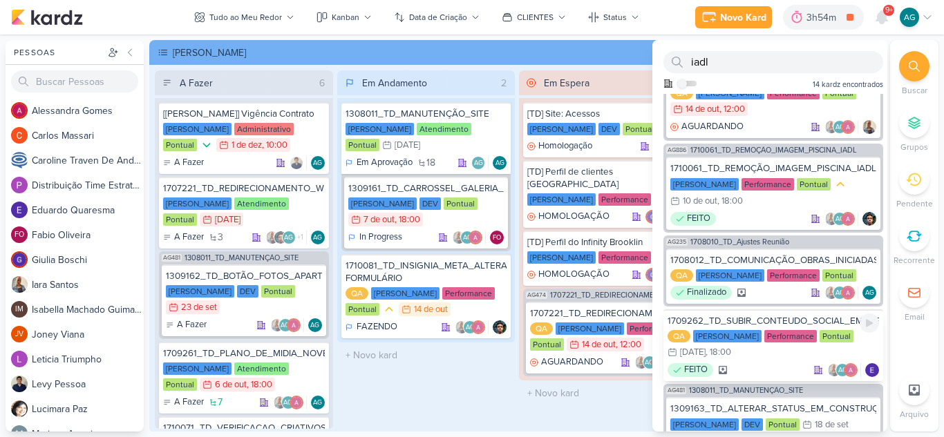
click at [785, 318] on div "1709262_TD_SUBIR_CONTEUDO_SOCIAL_EM_PERFORMANCE_IADL" at bounding box center [772, 321] width 211 height 12
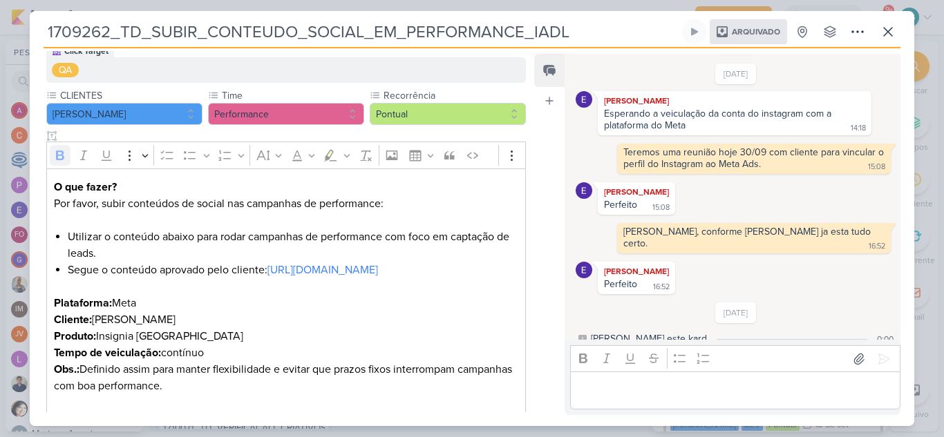
scroll to position [194, 0]
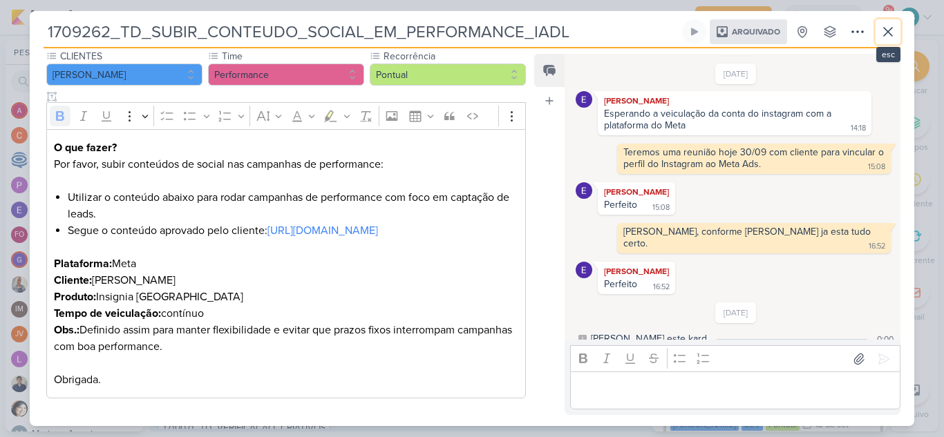
click at [885, 32] on icon at bounding box center [887, 31] width 17 height 17
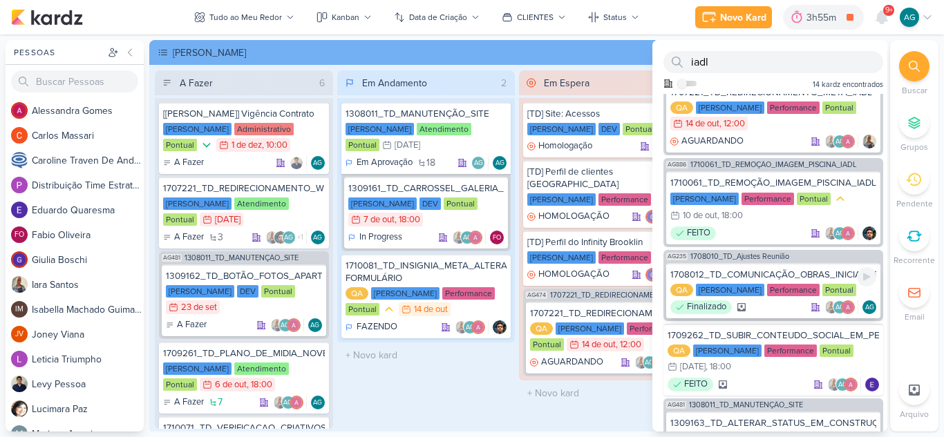
scroll to position [207, 0]
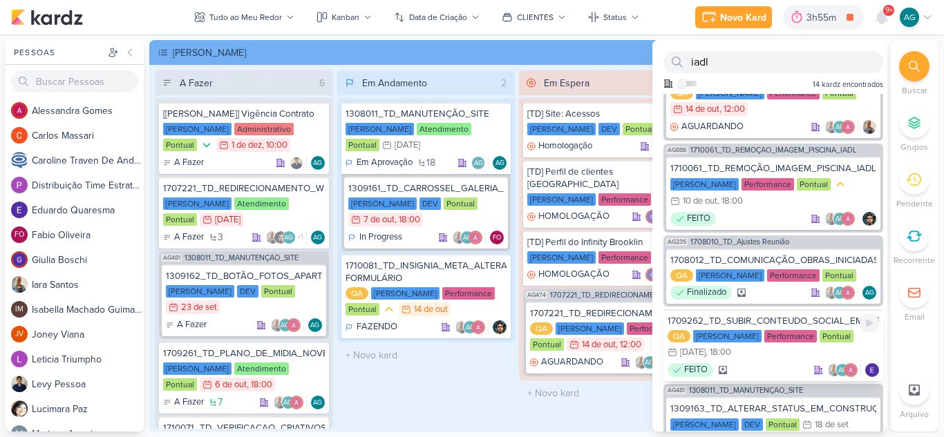
click at [814, 319] on div "1709262_TD_SUBIR_CONTEUDO_SOCIAL_EM_PERFORMANCE_IADL" at bounding box center [772, 321] width 211 height 12
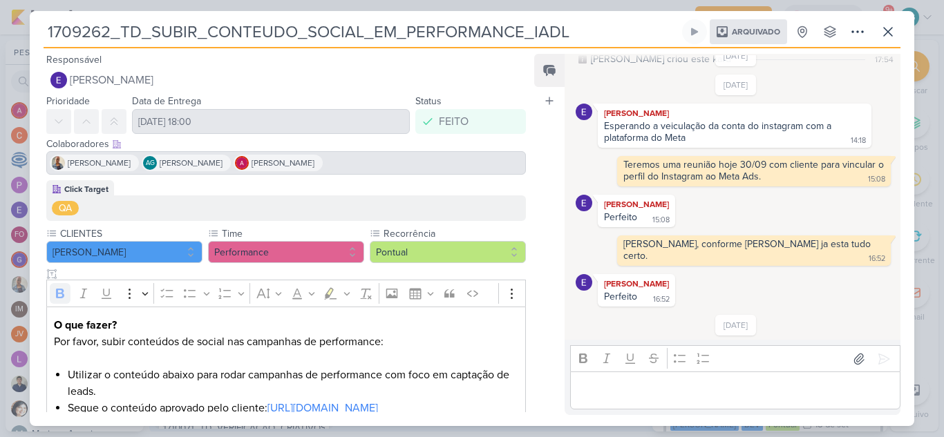
scroll to position [53, 0]
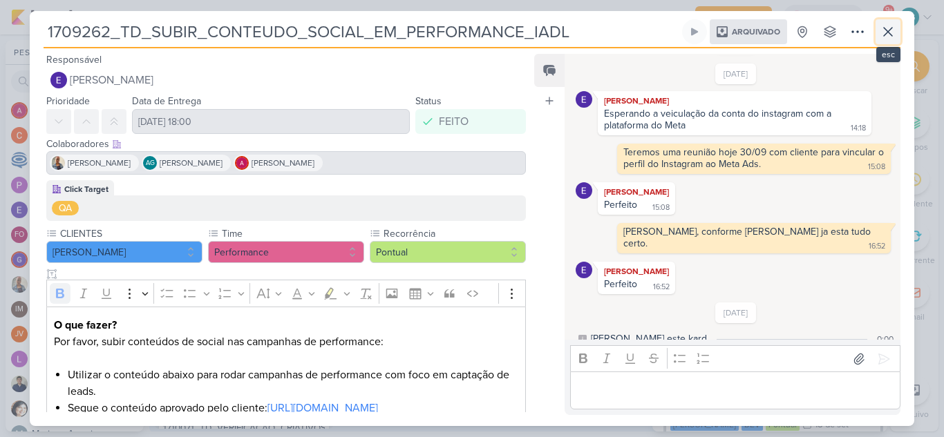
click at [888, 36] on icon at bounding box center [887, 31] width 17 height 17
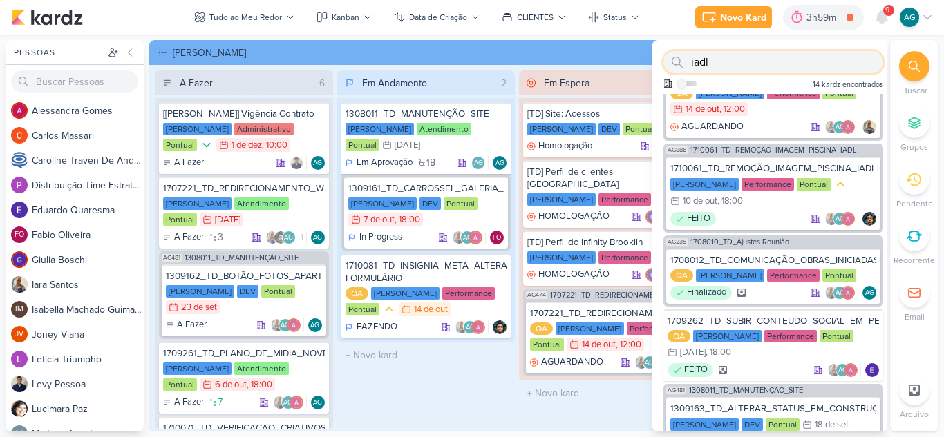
drag, startPoint x: 742, startPoint y: 59, endPoint x: 655, endPoint y: 59, distance: 87.0
click at [655, 59] on div "iadl Como admin, ative para buscar em todos os kardz da organização 14 kardz en…" at bounding box center [769, 67] width 235 height 54
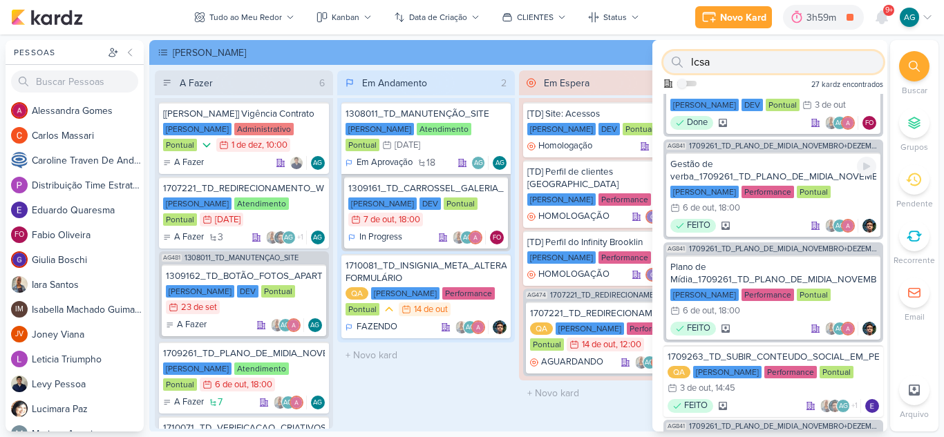
scroll to position [276, 0]
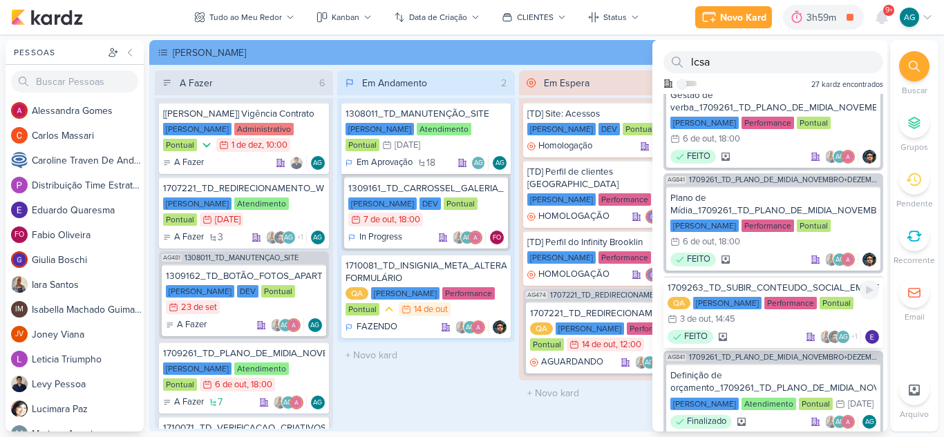
click at [800, 289] on div "1709263_TD_SUBIR_CONTEUDO_SOCIAL_EM_PERFORMANCE_LCSA" at bounding box center [772, 288] width 211 height 12
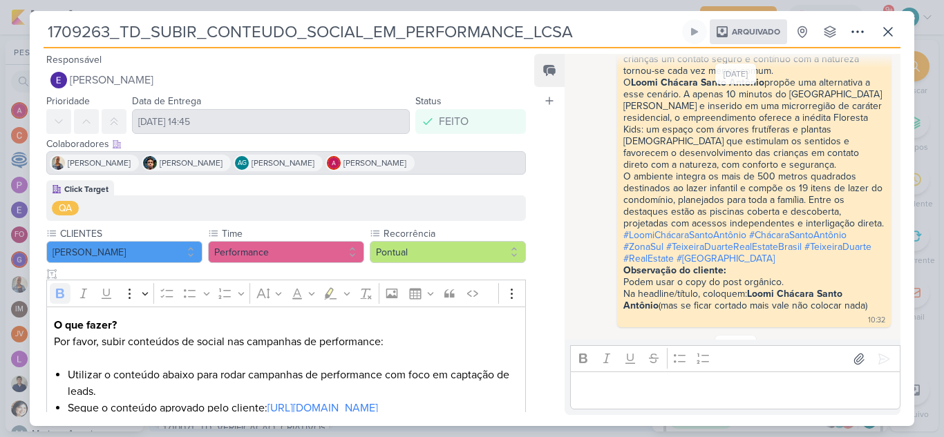
scroll to position [934, 0]
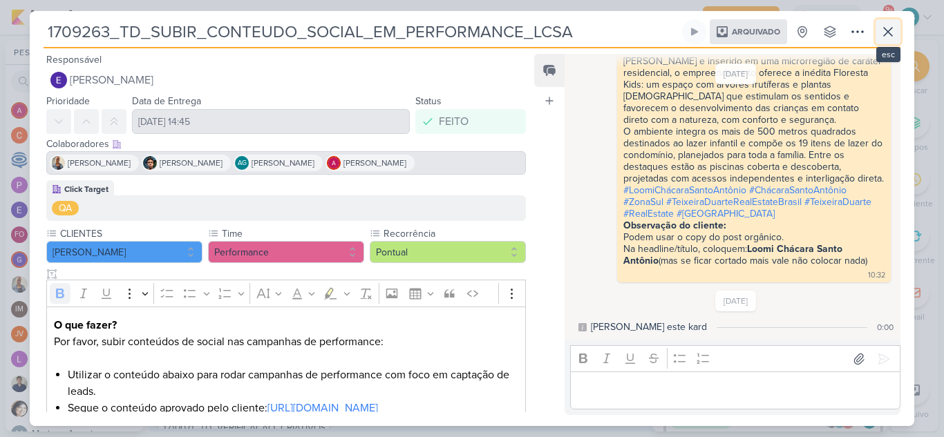
click at [888, 32] on icon at bounding box center [888, 32] width 8 height 8
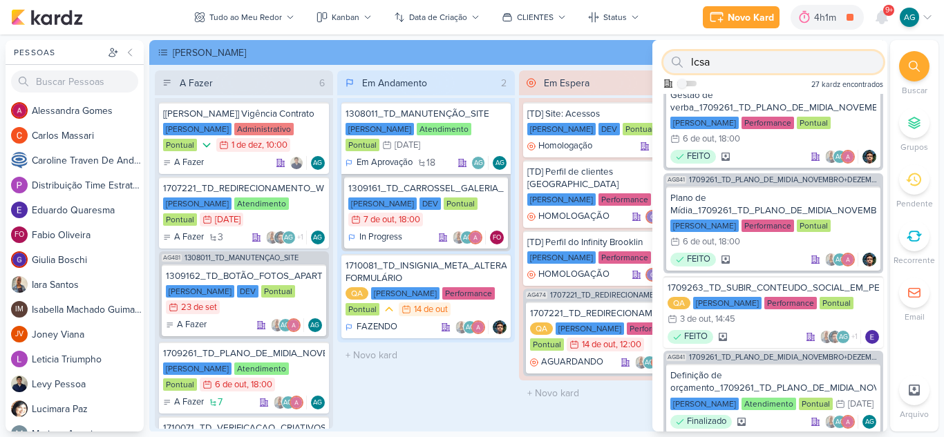
drag, startPoint x: 727, startPoint y: 64, endPoint x: 665, endPoint y: 62, distance: 62.2
click at [665, 62] on div "lcsa" at bounding box center [773, 62] width 220 height 22
type input "criativos"
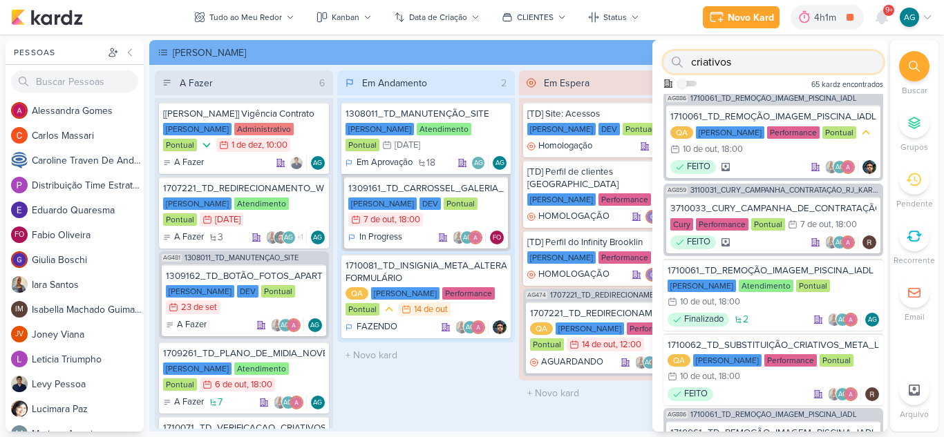
scroll to position [0, 0]
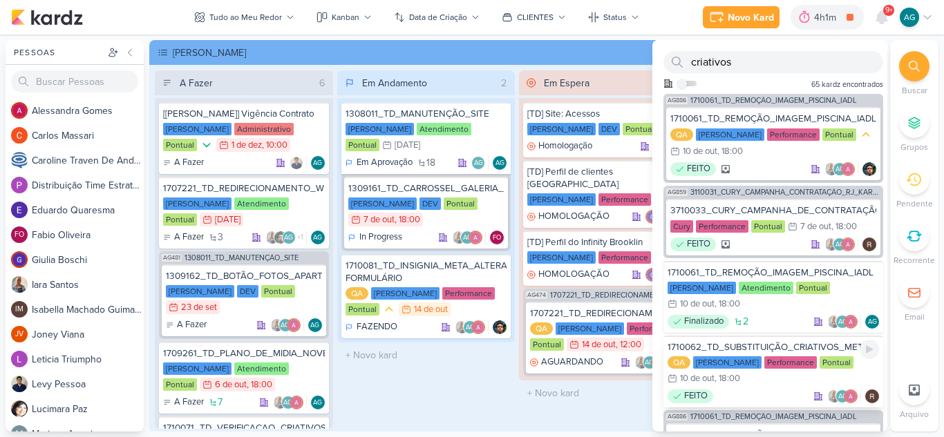
click at [761, 343] on div "1710062_TD_SUBSTITUIÇÃO_CRIATIVOS_META_LCSA" at bounding box center [772, 347] width 211 height 12
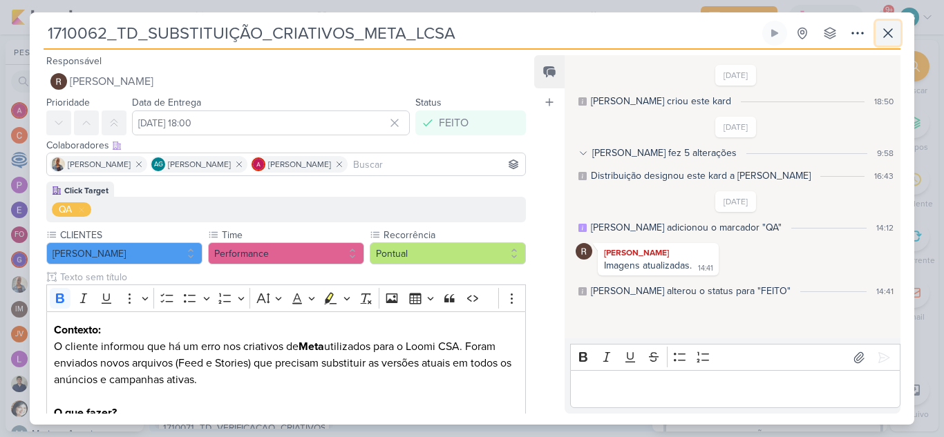
click at [887, 29] on icon at bounding box center [887, 33] width 17 height 17
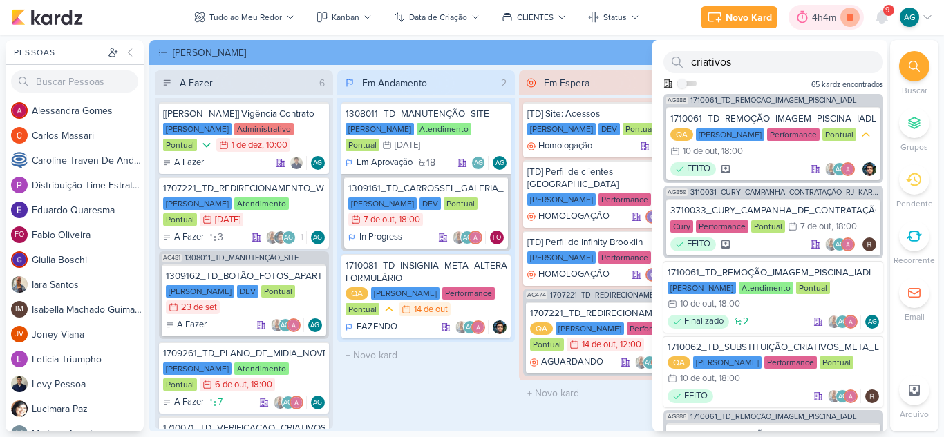
click at [851, 19] on icon at bounding box center [849, 17] width 7 height 7
